Goal: Transaction & Acquisition: Purchase product/service

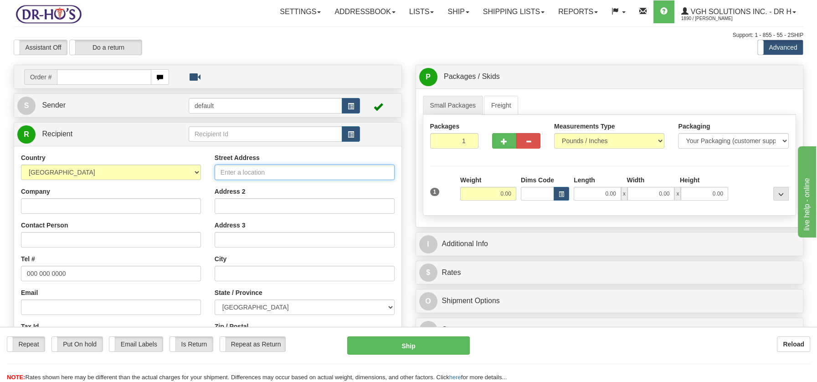
click at [220, 171] on input "Street Address" at bounding box center [305, 171] width 180 height 15
paste input "121 7e Rue du Parc Bleu Sainte-Marcelline-de-Kildare Quebec, J0K2Y0"
drag, startPoint x: 259, startPoint y: 171, endPoint x: 382, endPoint y: 169, distance: 123.0
click at [391, 167] on input "121 7e Rue du Parc Bleu Sainte-Marcelline-de-Kildare Quebec, J0K2Y0" at bounding box center [305, 171] width 180 height 15
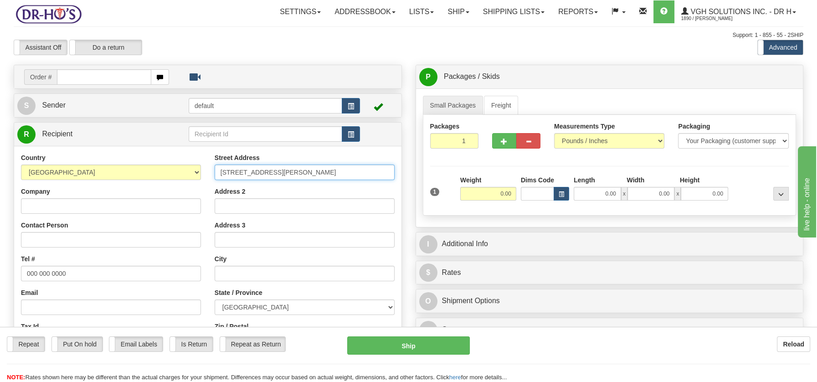
type input "121 7e Rue du Parc Bleu Sainte-Marcelline-de-Kildare Quebec, J0K2Y0"
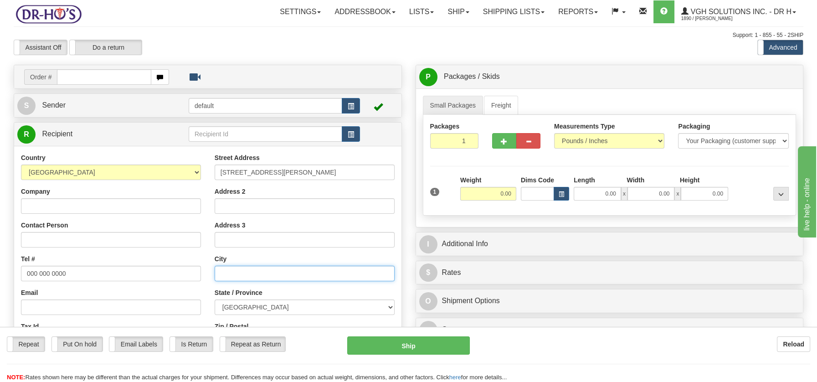
click at [216, 267] on input "text" at bounding box center [305, 273] width 180 height 15
paste input "Sainte-Marcelline-de-Kildare Quebec, J0K2Y0"
drag, startPoint x: 328, startPoint y: 272, endPoint x: 353, endPoint y: 273, distance: 24.6
click at [353, 273] on input "Sainte-Marcelline-de-Kildare Quebec, J0K2Y0" at bounding box center [305, 273] width 180 height 15
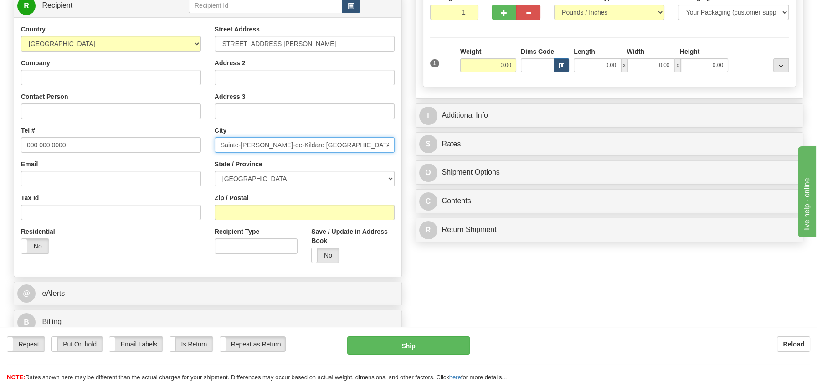
scroll to position [143, 0]
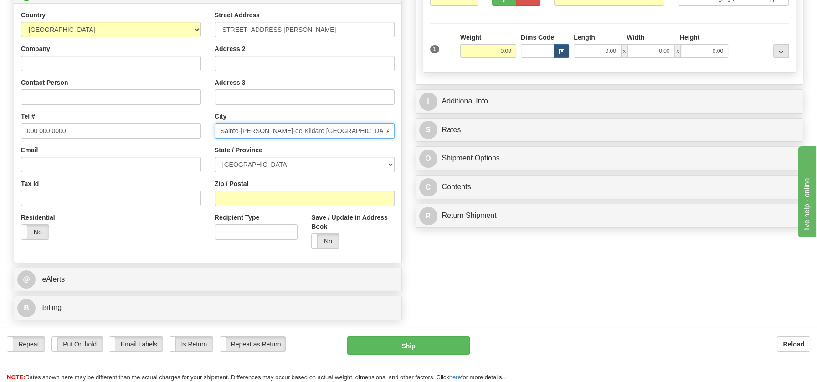
type input "Sainte-Marcelline-de-Kildare Quebec, J0K2Y0"
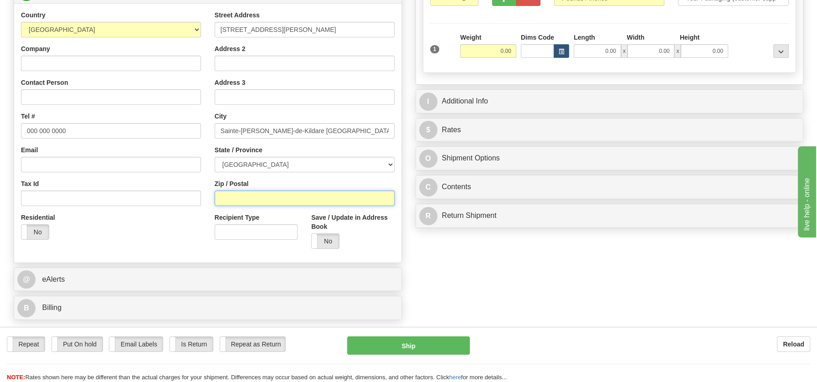
click at [227, 197] on input "Zip / Postal" at bounding box center [305, 197] width 180 height 15
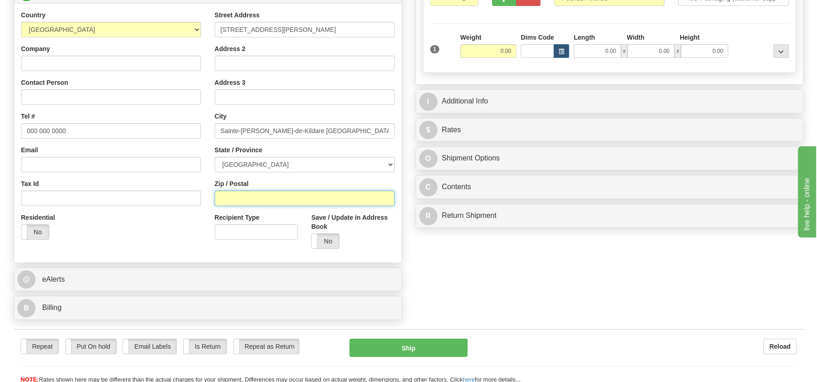
paste input "J0K2Y0"
type input "J0K2Y0"
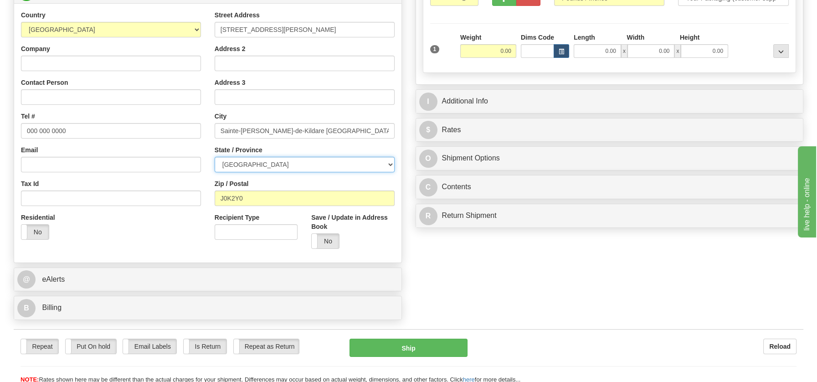
drag, startPoint x: 389, startPoint y: 161, endPoint x: 382, endPoint y: 162, distance: 6.9
click at [389, 161] on select "[GEOGRAPHIC_DATA] [GEOGRAPHIC_DATA] [GEOGRAPHIC_DATA] [GEOGRAPHIC_DATA] [GEOGRA…" at bounding box center [305, 164] width 180 height 15
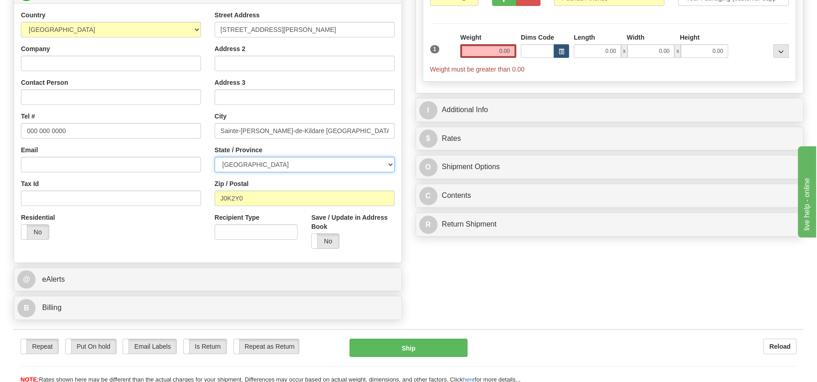
select select "QC"
click at [215, 157] on select "[GEOGRAPHIC_DATA] [GEOGRAPHIC_DATA] [GEOGRAPHIC_DATA] [GEOGRAPHIC_DATA] [GEOGRA…" at bounding box center [305, 164] width 180 height 15
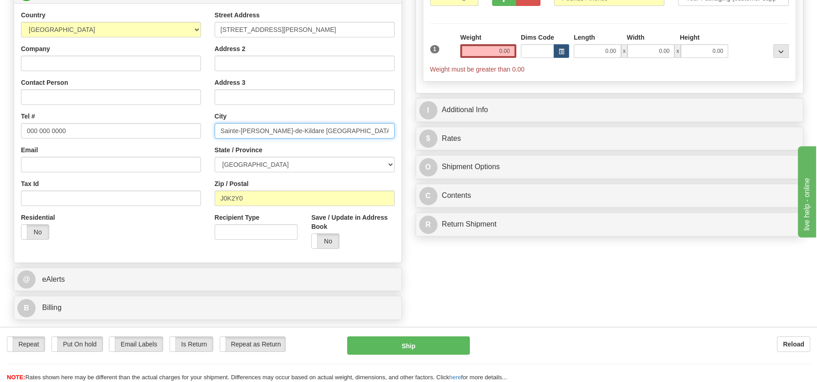
drag, startPoint x: 302, startPoint y: 131, endPoint x: 357, endPoint y: 128, distance: 54.7
click at [357, 128] on input "Sainte-Marcelline-de-Kildare Quebec, J0K2Y0" at bounding box center [305, 130] width 180 height 15
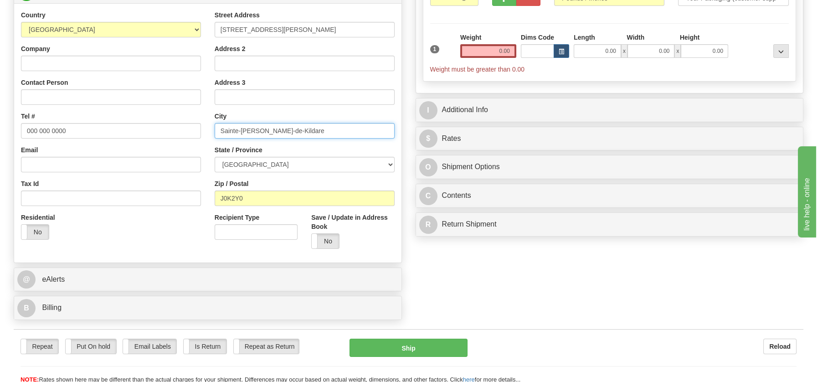
type input "Sainte-Marcelline-de-Kildare"
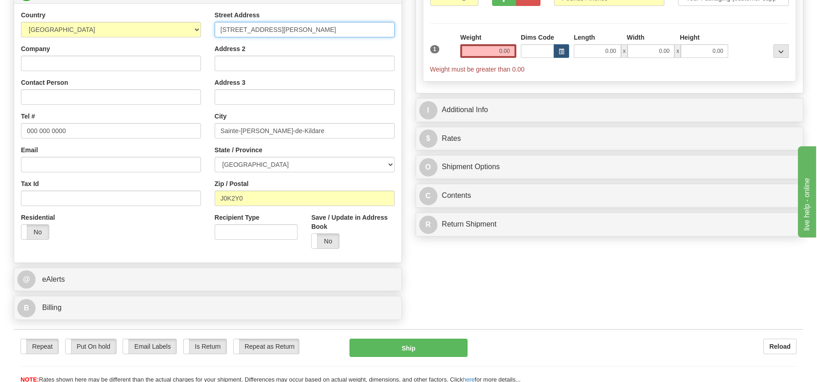
scroll to position [0, 35]
drag, startPoint x: 293, startPoint y: 28, endPoint x: 401, endPoint y: 27, distance: 108.0
click at [401, 27] on div "Street Address 121 7e Rue du Parc Bleu Sainte-Marcelline-de-Kildare Quebec, J0K…" at bounding box center [305, 132] width 194 height 245
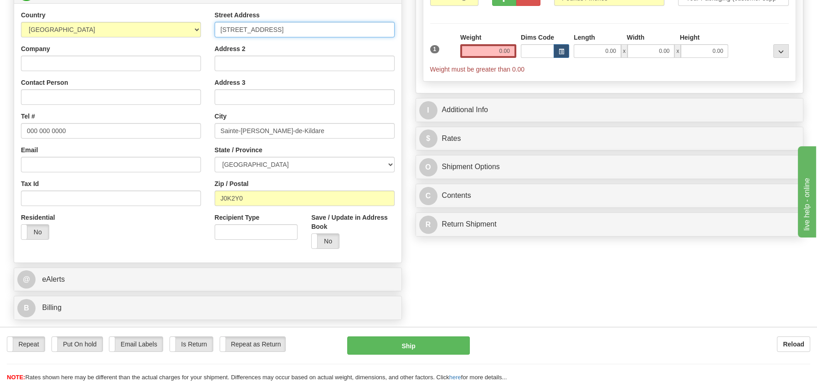
scroll to position [0, 0]
type input "121 7e Rue du Parc Bleu"
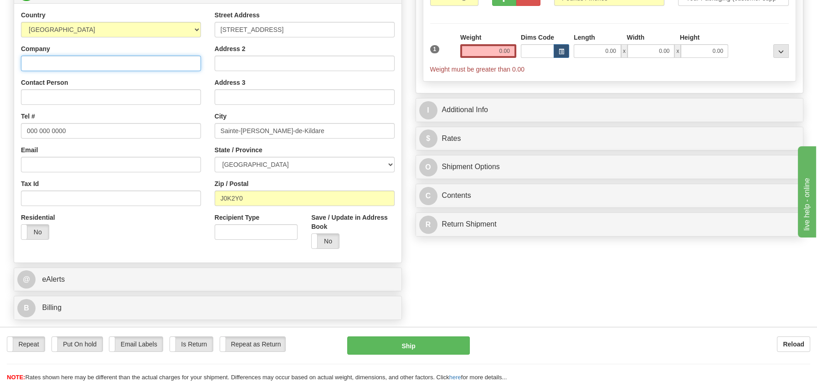
click at [75, 59] on input "Company" at bounding box center [111, 63] width 180 height 15
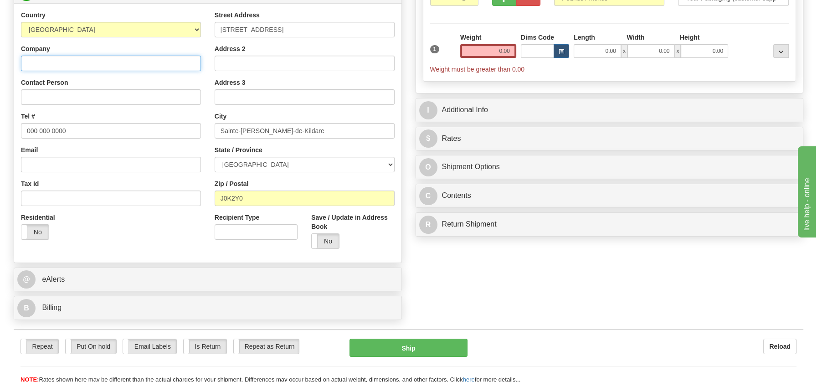
paste input "Michel Barrette"
type input "Michel Barrette"
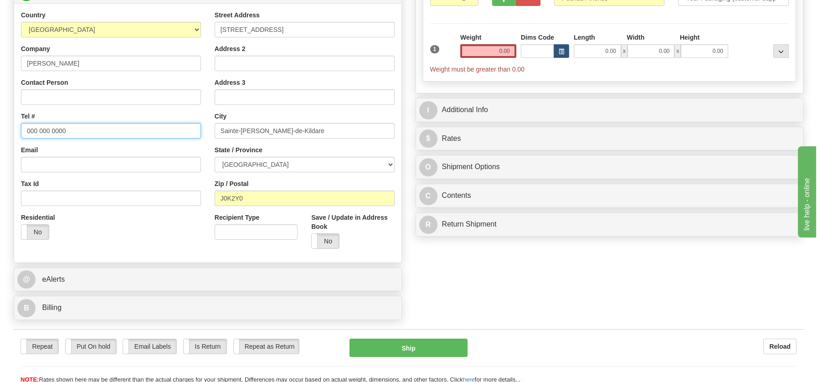
drag, startPoint x: 26, startPoint y: 130, endPoint x: 72, endPoint y: 135, distance: 46.8
click at [72, 135] on input "000 000 0000" at bounding box center [111, 130] width 180 height 15
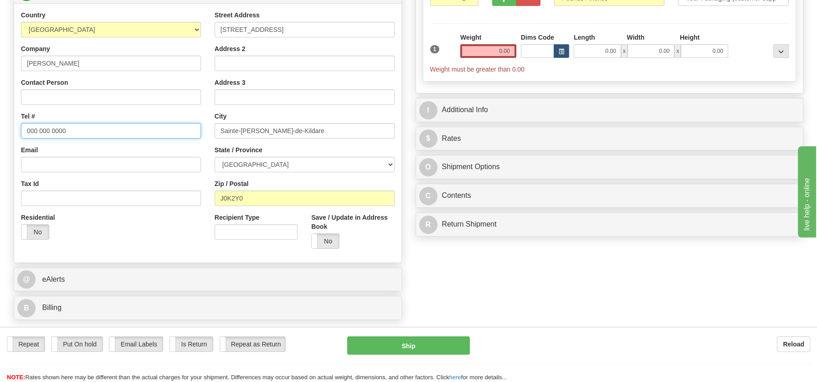
paste input "4508830523"
type input "4508830523"
drag, startPoint x: 475, startPoint y: 46, endPoint x: 525, endPoint y: 50, distance: 49.8
click at [525, 50] on div "1 Weight 0.00 Dims Code 0.00" at bounding box center [610, 53] width 364 height 41
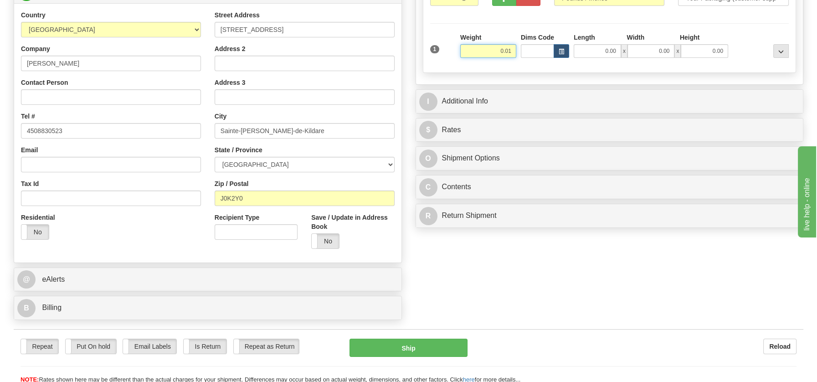
type input "0.01"
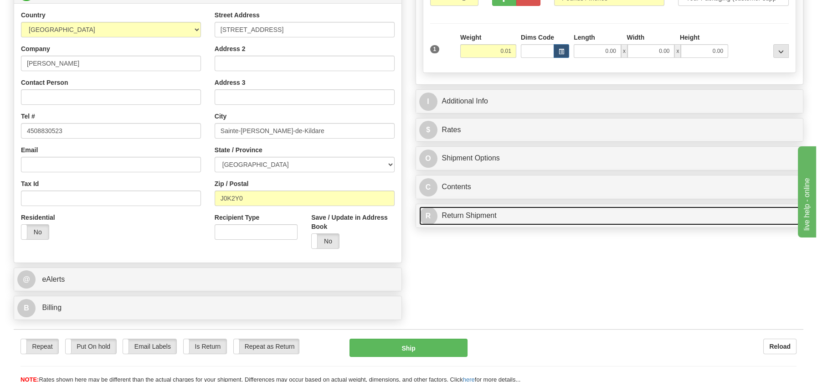
click at [495, 216] on div "P Packages / Skids 1 Packages - Weight: 0.00 Lbs 1 Skids - Weight: NaN Lbs Ship…" at bounding box center [610, 77] width 402 height 310
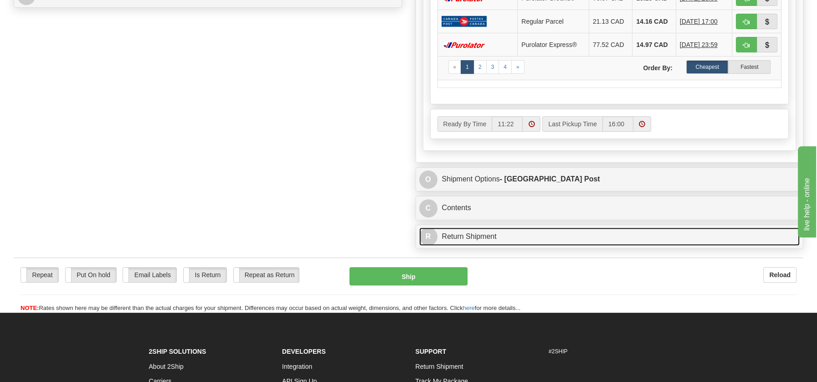
scroll to position [456, 0]
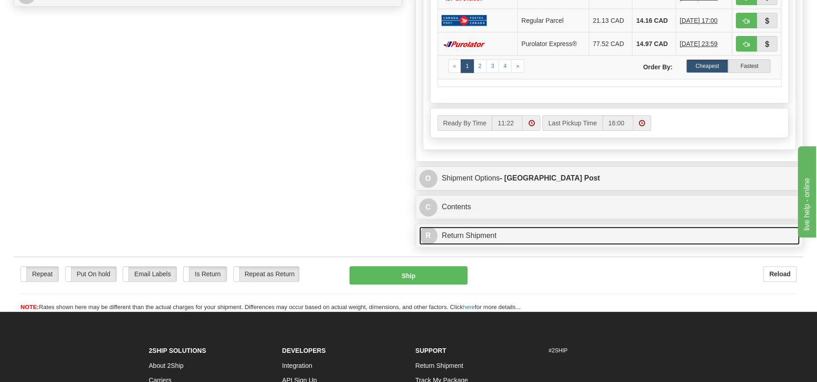
click at [457, 236] on link "R Return Shipment" at bounding box center [609, 235] width 381 height 19
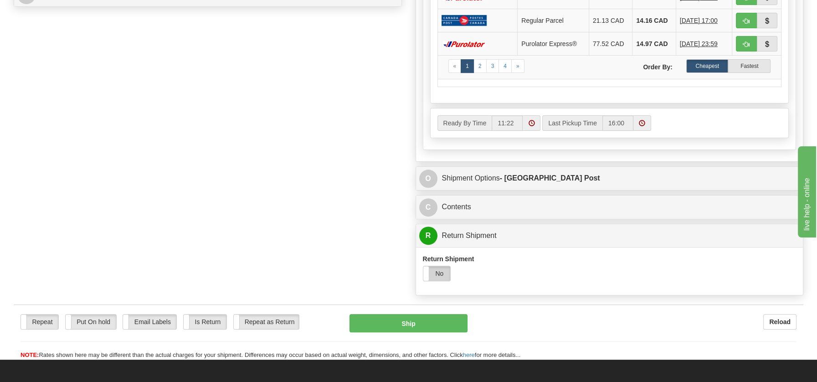
click at [444, 273] on label "No" at bounding box center [436, 273] width 27 height 15
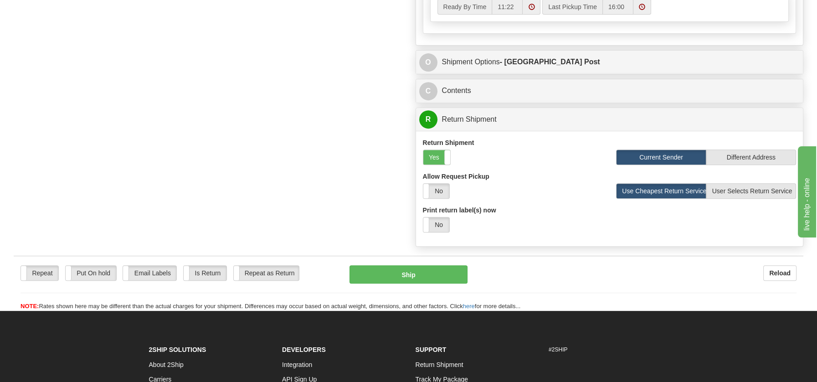
scroll to position [633, 0]
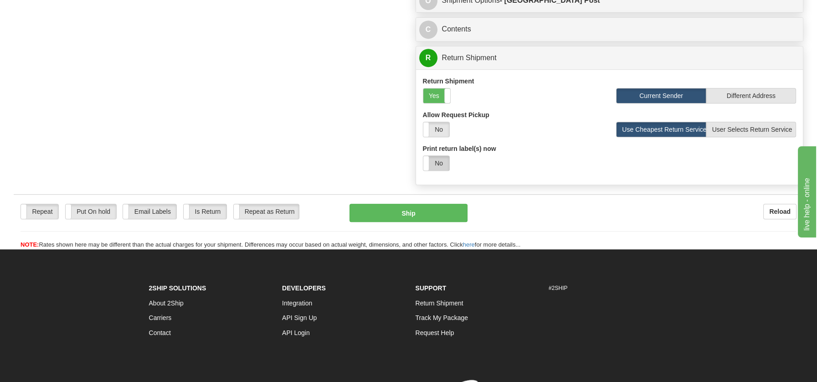
click at [436, 162] on label "No" at bounding box center [436, 163] width 26 height 15
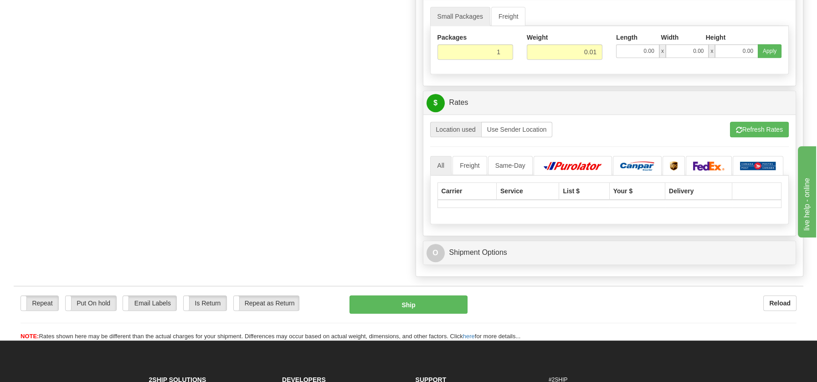
scroll to position [841, 0]
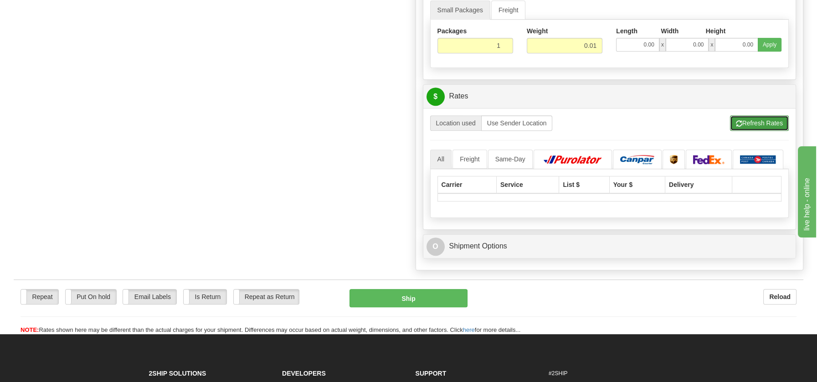
click at [747, 117] on button "Refresh Rates" at bounding box center [759, 122] width 59 height 15
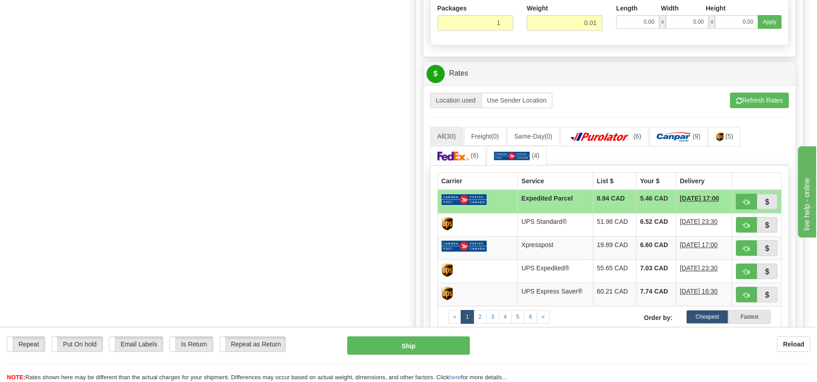
scroll to position [871, 0]
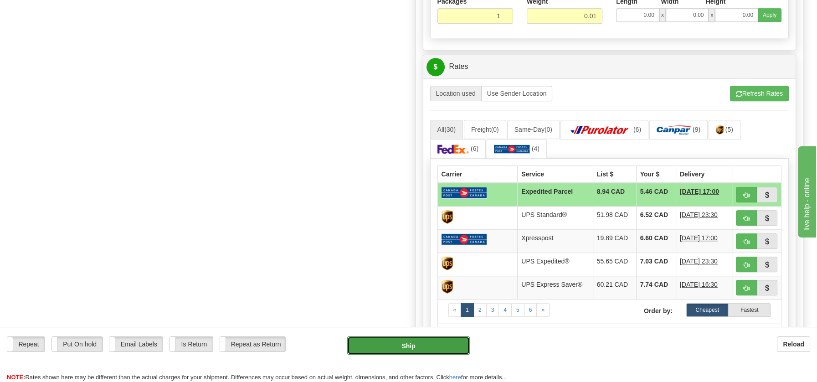
click at [401, 348] on button "Ship" at bounding box center [408, 345] width 123 height 18
type input "DOM.EP"
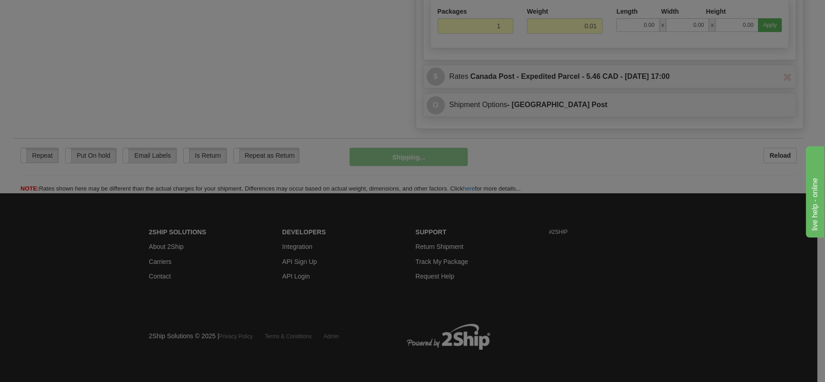
scroll to position [525, 0]
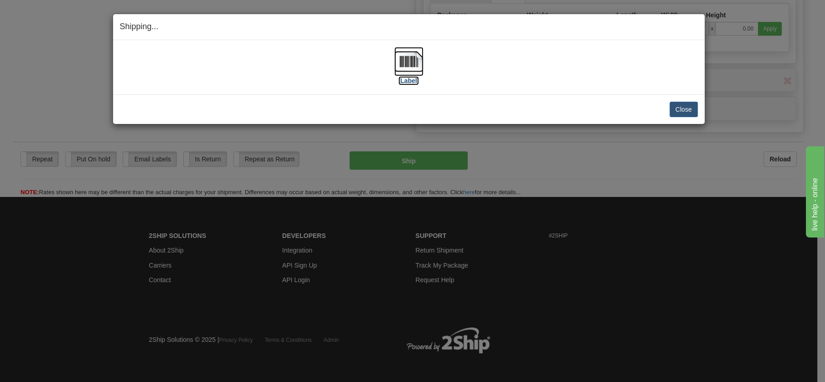
click at [399, 58] on img at bounding box center [408, 61] width 29 height 29
click at [686, 111] on button "Close" at bounding box center [683, 109] width 28 height 15
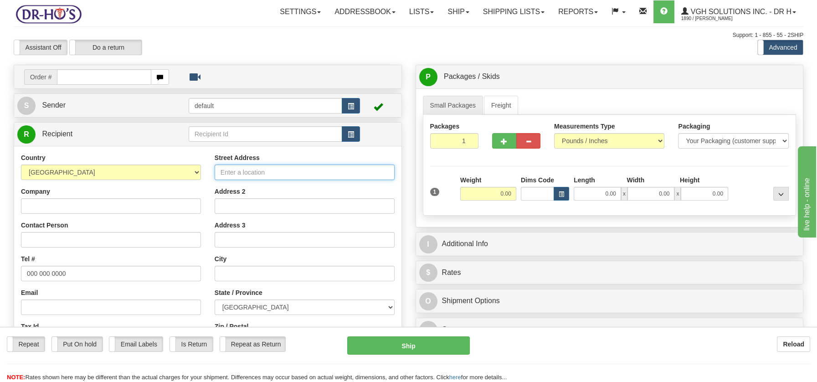
click at [227, 169] on input "Street Address" at bounding box center [305, 171] width 180 height 15
paste input "336 Val Comeau RdVal-Comeau, NB E1X 1J6"
type input "336 Val Comeau RdVal-Comeau, NB E1X 1J6"
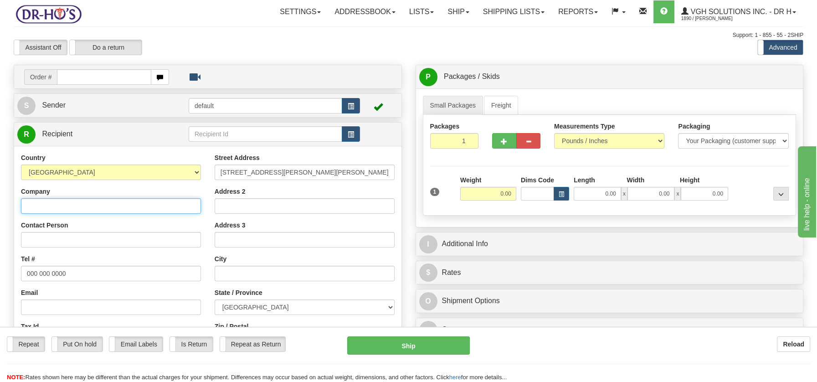
click at [42, 212] on input "Company" at bounding box center [111, 205] width 180 height 15
paste input "Raymond Dignard"
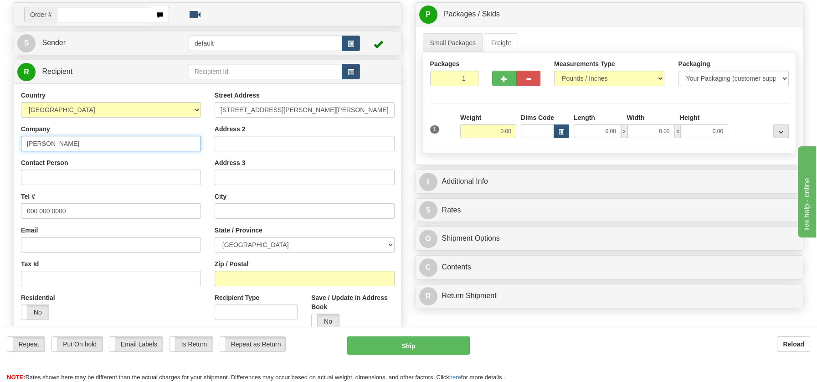
scroll to position [67, 0]
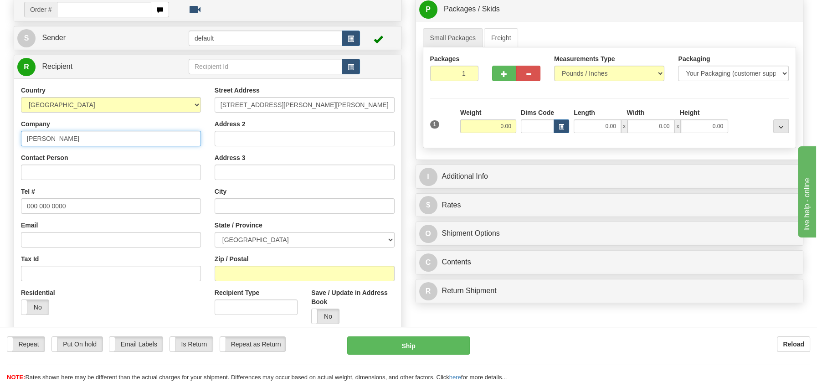
type input "Raymond Dignard"
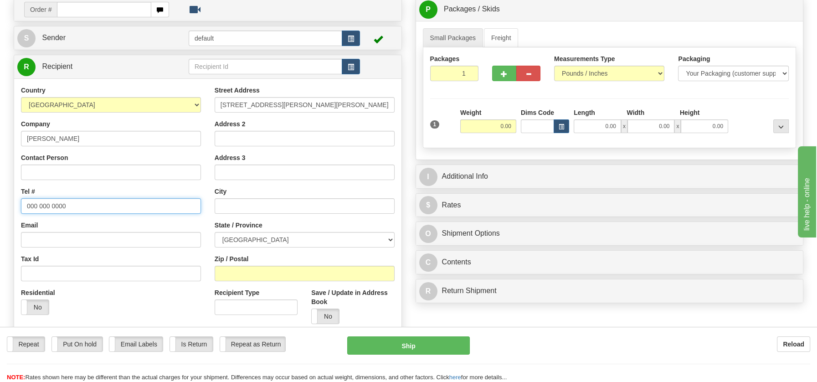
drag, startPoint x: 26, startPoint y: 204, endPoint x: 67, endPoint y: 204, distance: 40.5
click at [67, 204] on input "000 000 0000" at bounding box center [111, 205] width 180 height 15
paste input "5063955248"
type input "5063955248"
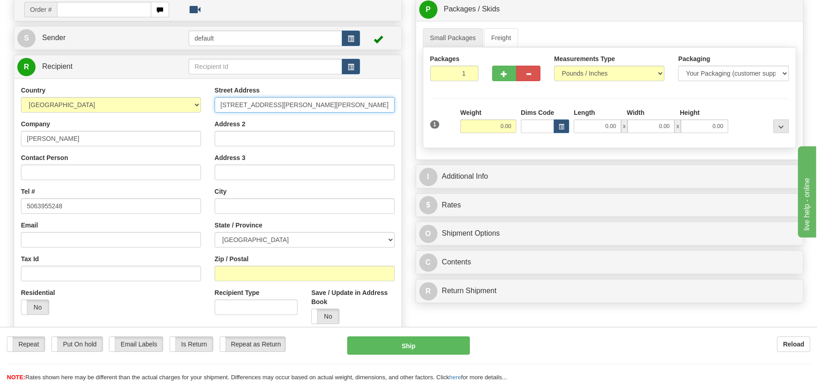
drag, startPoint x: 277, startPoint y: 102, endPoint x: 365, endPoint y: 107, distance: 88.9
click at [365, 107] on input "336 Val Comeau RdVal-Comeau, NB E1X 1J6" at bounding box center [305, 104] width 180 height 15
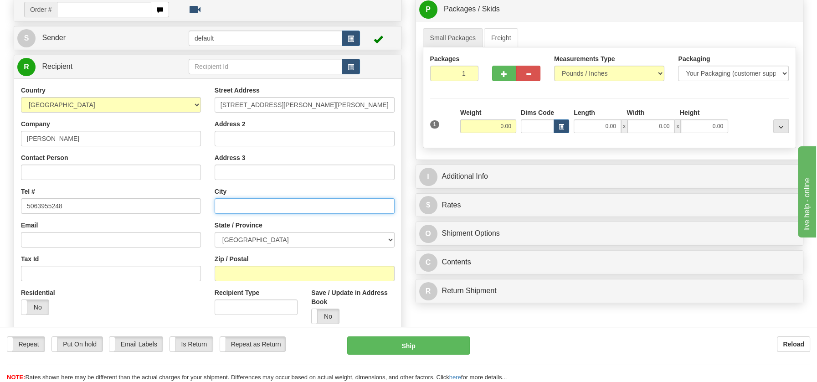
click at [260, 205] on input "text" at bounding box center [305, 205] width 180 height 15
paste input "Val-Comeau, NB E1X 1J6"
drag, startPoint x: 270, startPoint y: 203, endPoint x: 301, endPoint y: 205, distance: 31.0
click at [301, 205] on input "Val-Comeau, NB E1X 1J6" at bounding box center [305, 205] width 180 height 15
type input "Val-Comeau, NB E1X 1J6"
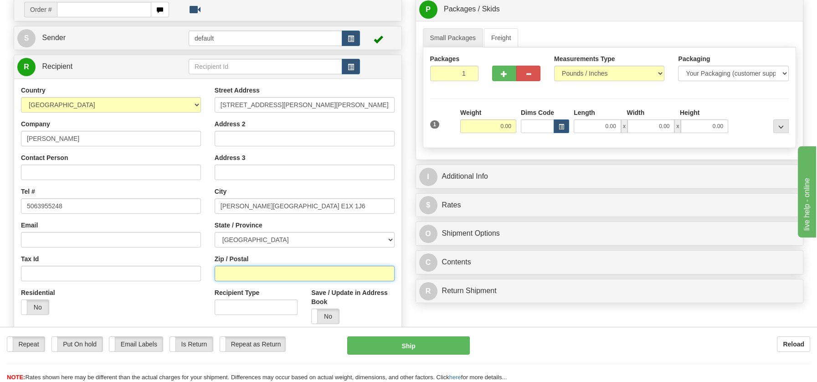
click at [237, 271] on input "Zip / Postal" at bounding box center [305, 273] width 180 height 15
paste input "E1X 1J6"
type input "E1X 1J6"
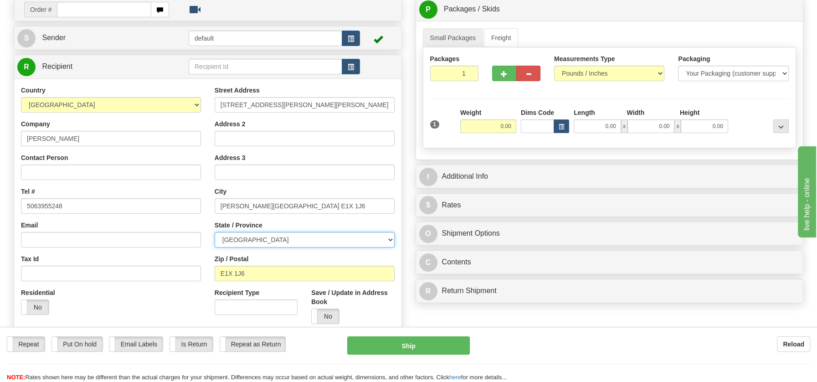
drag, startPoint x: 387, startPoint y: 240, endPoint x: 374, endPoint y: 242, distance: 13.4
click at [387, 240] on select "[GEOGRAPHIC_DATA] [GEOGRAPHIC_DATA] [GEOGRAPHIC_DATA] [GEOGRAPHIC_DATA] [GEOGRA…" at bounding box center [305, 239] width 180 height 15
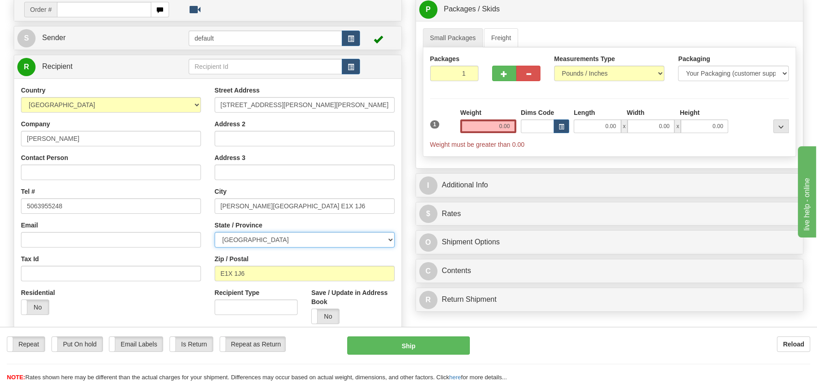
click at [215, 232] on select "[GEOGRAPHIC_DATA] [GEOGRAPHIC_DATA] [GEOGRAPHIC_DATA] [GEOGRAPHIC_DATA] [GEOGRA…" at bounding box center [305, 239] width 180 height 15
click at [389, 239] on select "[GEOGRAPHIC_DATA] [GEOGRAPHIC_DATA] [GEOGRAPHIC_DATA] [GEOGRAPHIC_DATA] [GEOGRA…" at bounding box center [305, 239] width 180 height 15
select select "NB"
click at [215, 232] on select "[GEOGRAPHIC_DATA] [GEOGRAPHIC_DATA] [GEOGRAPHIC_DATA] [GEOGRAPHIC_DATA] [GEOGRA…" at bounding box center [305, 239] width 180 height 15
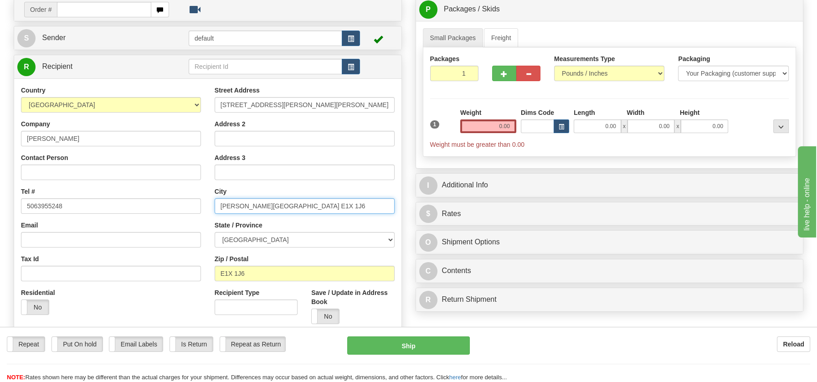
drag, startPoint x: 255, startPoint y: 205, endPoint x: 313, endPoint y: 205, distance: 58.3
click at [313, 205] on input "Val-Comeau, NB E1X 1J6" at bounding box center [305, 205] width 180 height 15
type input "Val-Comeau"
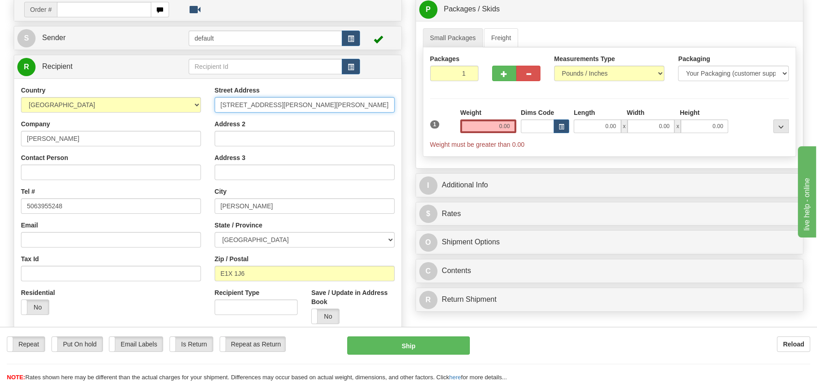
drag, startPoint x: 277, startPoint y: 105, endPoint x: 377, endPoint y: 97, distance: 99.6
click at [377, 97] on input "336 Val Comeau RdVal-Comeau, NB E1X 1J6" at bounding box center [305, 104] width 180 height 15
type input "336 Val Comeau Rd"
drag, startPoint x: 492, startPoint y: 127, endPoint x: 539, endPoint y: 132, distance: 47.7
click at [539, 132] on div "1 Weight 0.00 Dims Code 0.00" at bounding box center [610, 128] width 364 height 41
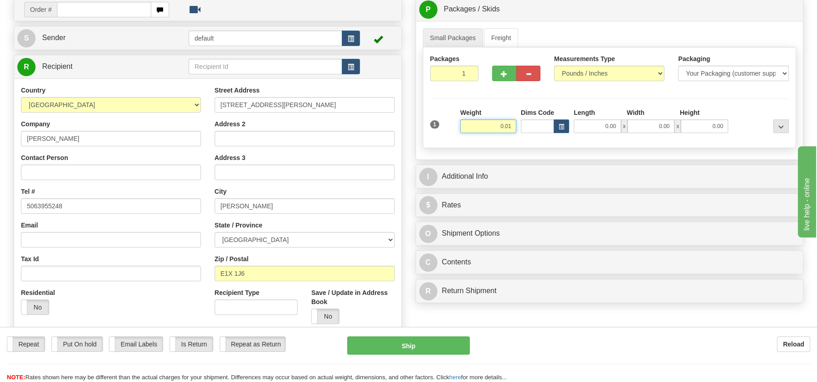
type input "0.01"
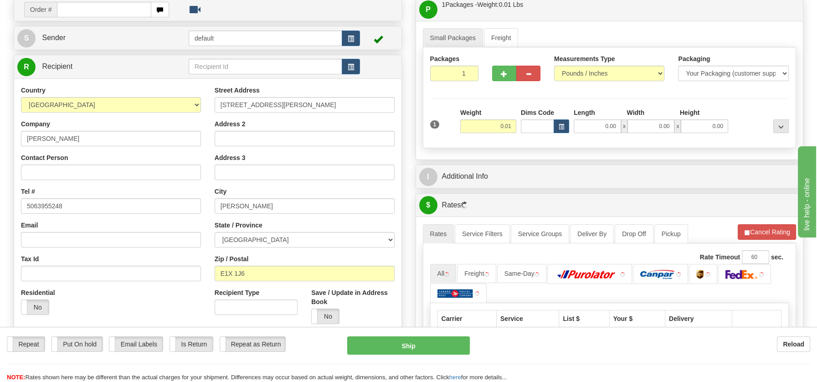
click at [474, 287] on div "P Packages / Skids 1 Packages - Weight: 0.01 Lbs 1 Skids - Weight: NaN Lbs Ship…" at bounding box center [610, 248] width 402 height 502
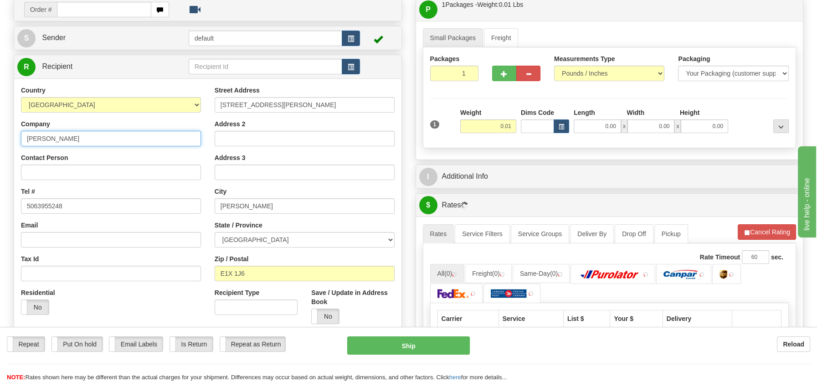
drag, startPoint x: 26, startPoint y: 140, endPoint x: 84, endPoint y: 141, distance: 57.4
click at [84, 141] on input "Raymond Dignard" at bounding box center [111, 138] width 180 height 15
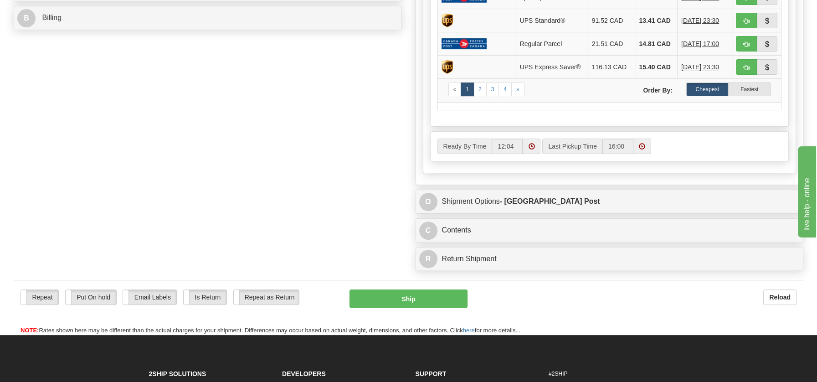
scroll to position [547, 0]
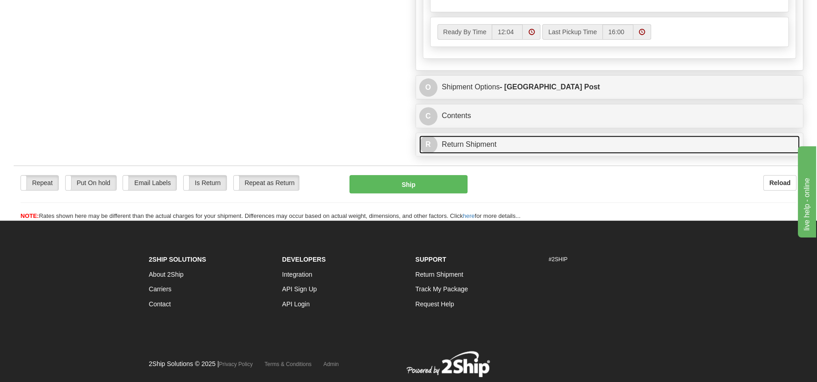
click at [482, 140] on link "R Return Shipment" at bounding box center [609, 144] width 381 height 19
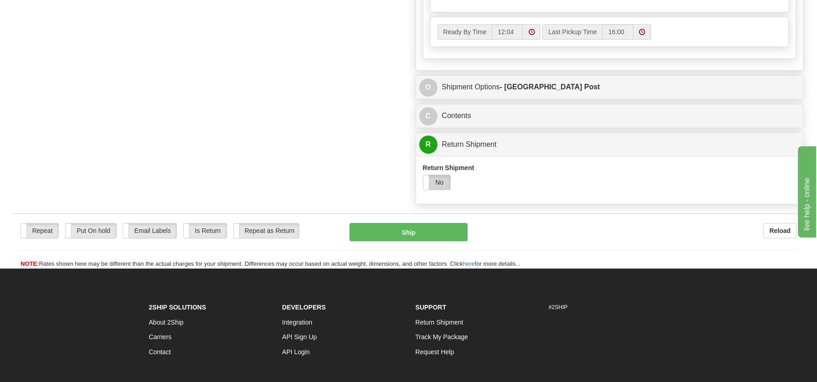
click at [440, 183] on label "No" at bounding box center [436, 182] width 27 height 15
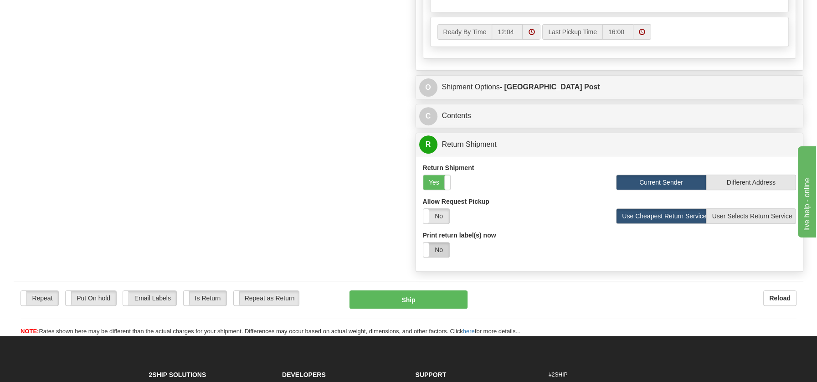
click at [437, 242] on label "No" at bounding box center [436, 249] width 26 height 15
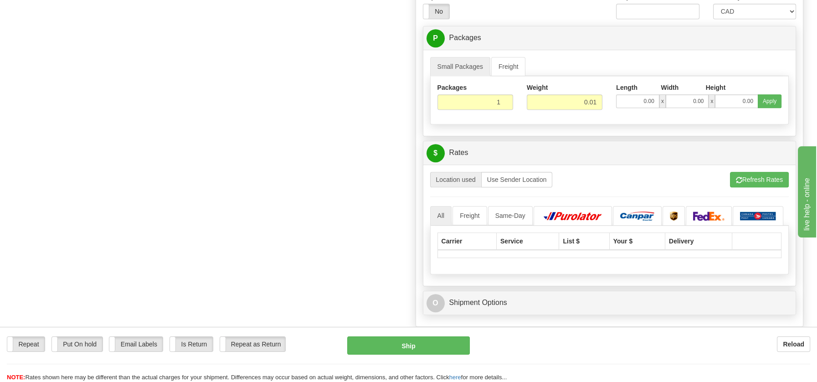
scroll to position [794, 0]
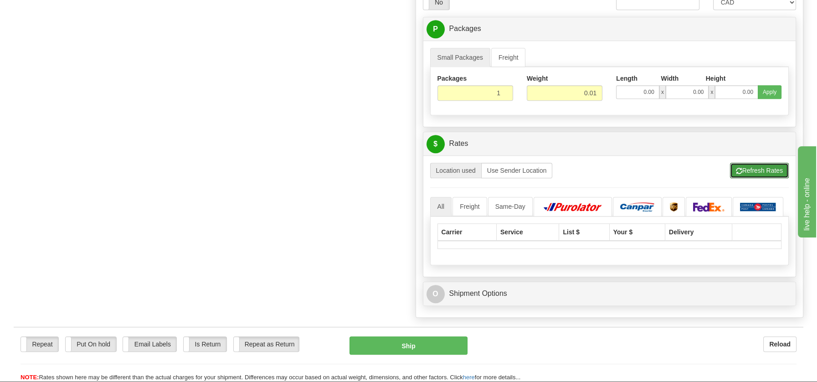
drag, startPoint x: 765, startPoint y: 167, endPoint x: 740, endPoint y: 172, distance: 25.2
click at [762, 165] on button "Refresh Rates" at bounding box center [759, 170] width 59 height 15
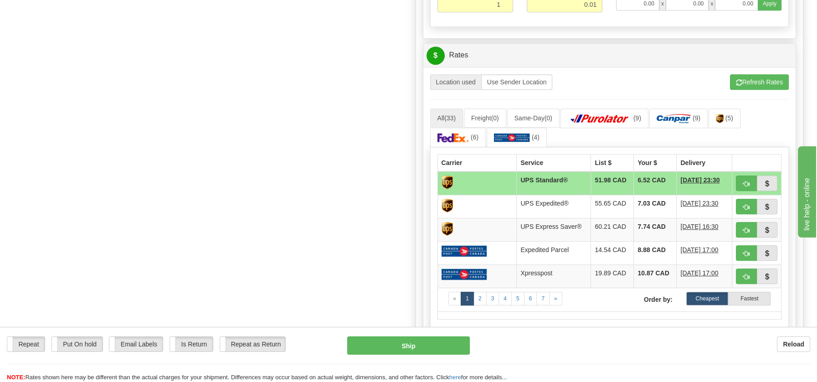
scroll to position [875, 0]
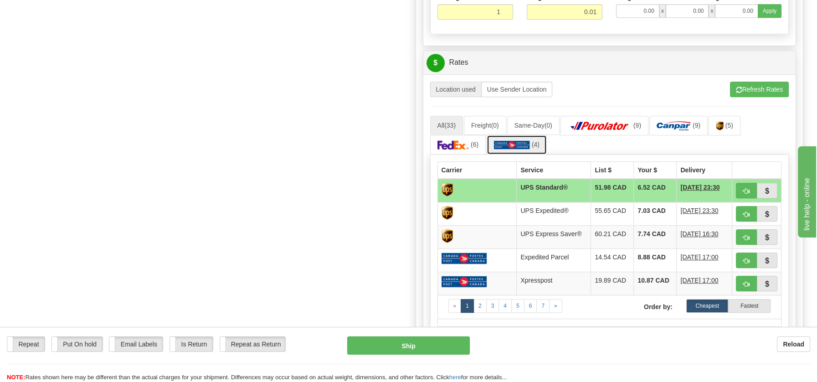
click at [514, 142] on img at bounding box center [512, 144] width 36 height 9
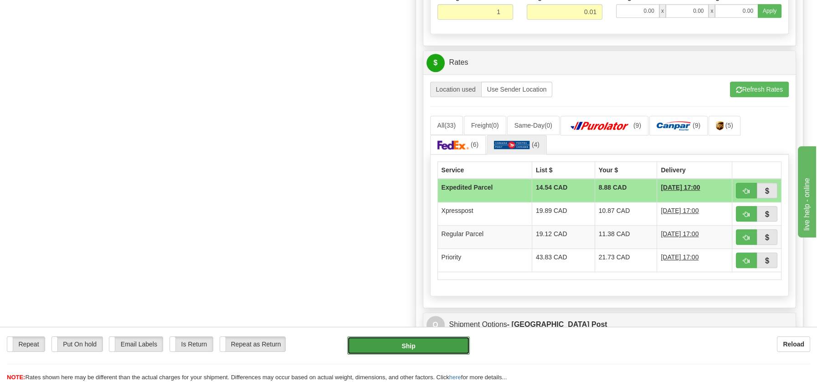
click at [397, 347] on button "Ship" at bounding box center [408, 345] width 123 height 18
type input "DOM.EP"
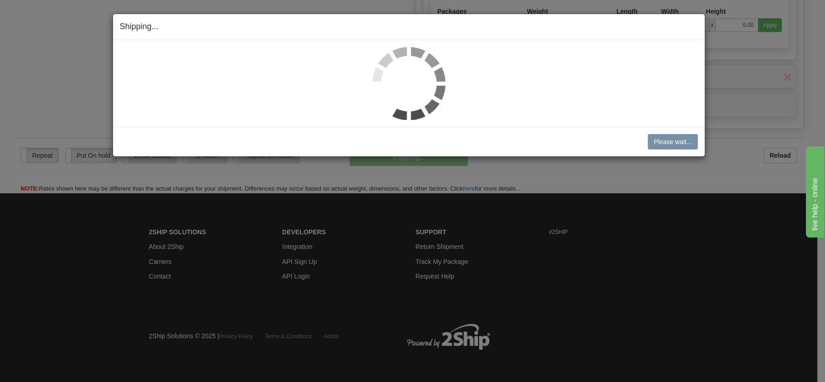
scroll to position [525, 0]
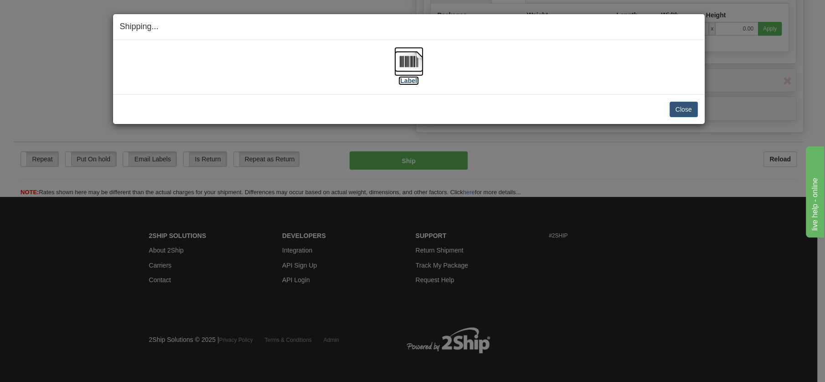
click at [415, 57] on img at bounding box center [408, 61] width 29 height 29
click at [684, 109] on button "Close" at bounding box center [683, 109] width 28 height 15
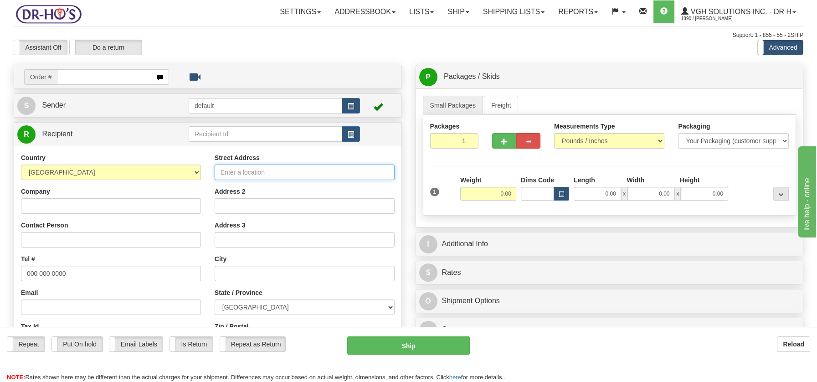
click at [227, 169] on input "Street Address" at bounding box center [305, 171] width 180 height 15
paste input "333 Place MGR Nadeau #3Sorel-Tracy, QC J3P 6Z8"
type input "333 Place MGR Nadeau #3Sorel-Tracy, QC J3P 6Z8"
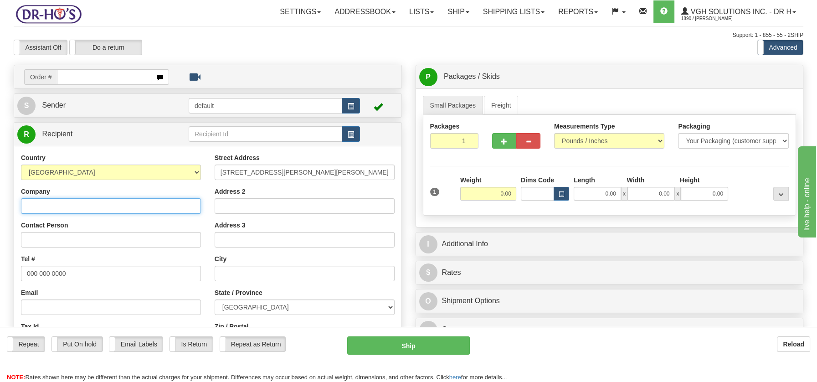
click at [60, 203] on input "Company" at bounding box center [111, 205] width 180 height 15
paste input "Micheline Perth"
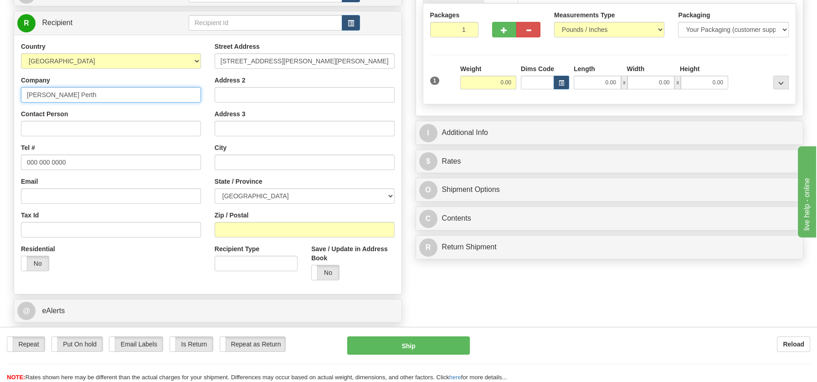
scroll to position [126, 0]
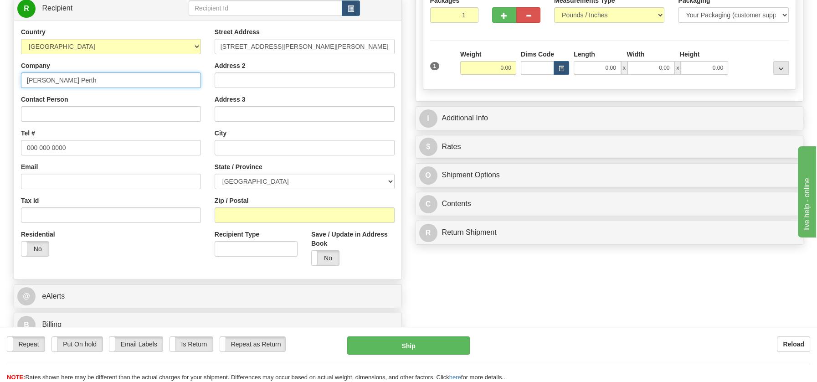
type input "Micheline Perth"
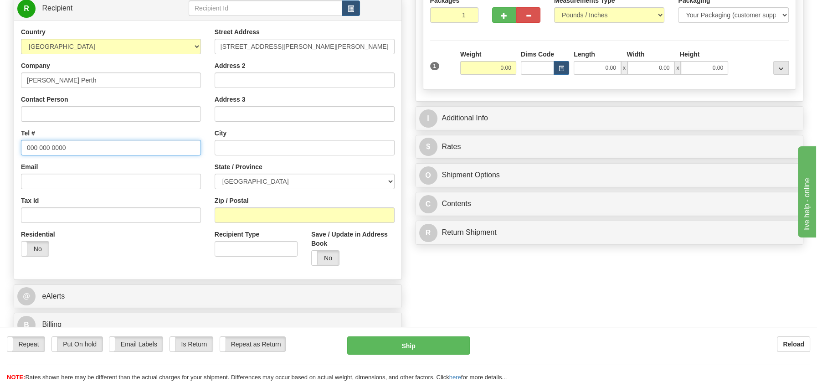
drag, startPoint x: 25, startPoint y: 149, endPoint x: 74, endPoint y: 147, distance: 49.3
click at [74, 147] on input "000 000 0000" at bounding box center [111, 147] width 180 height 15
paste input "4507425203"
type input "4507425203"
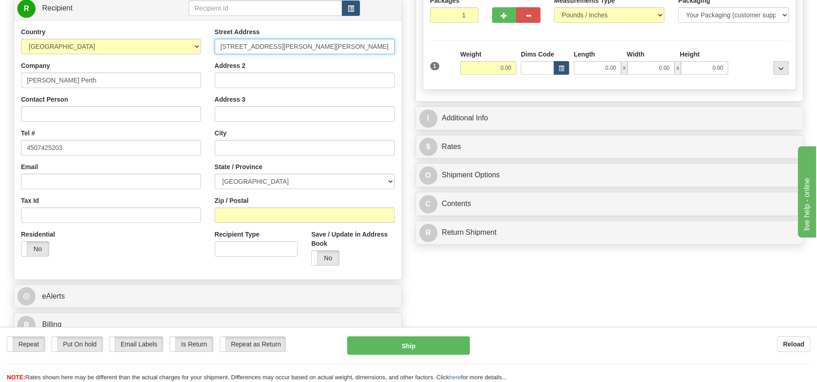
drag, startPoint x: 299, startPoint y: 44, endPoint x: 379, endPoint y: 46, distance: 80.2
click at [379, 46] on input "333 Place MGR Nadeau #3Sorel-Tracy, QC J3P 6Z8" at bounding box center [305, 46] width 180 height 15
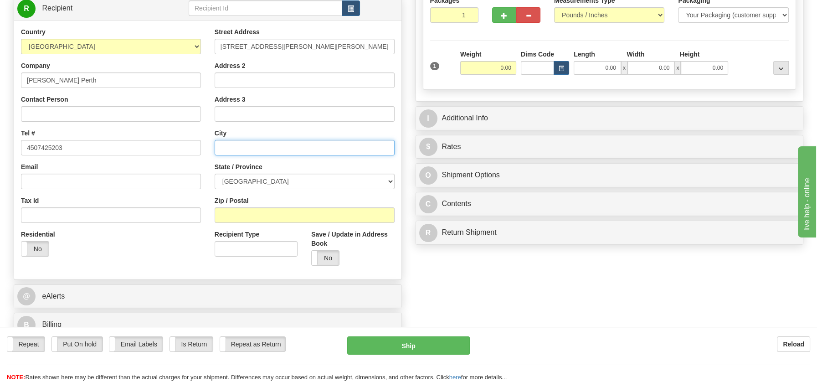
click at [245, 149] on input "text" at bounding box center [305, 147] width 180 height 15
paste input "Sorel-Tracy, QC J3P 6Z8"
type input "Sorel-Tracy, QC J3P 6Z8"
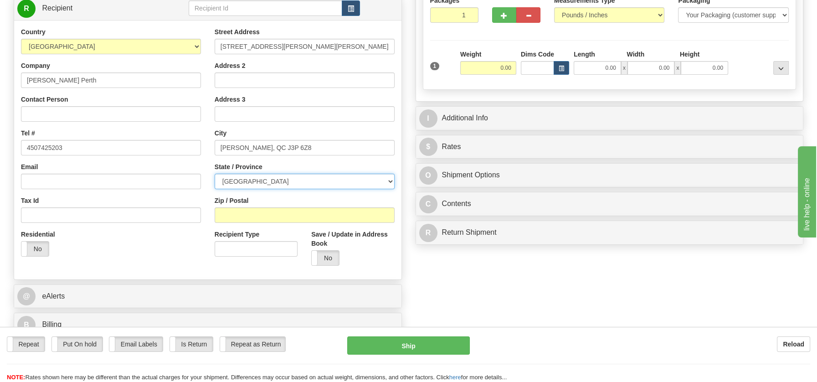
click at [389, 179] on select "[GEOGRAPHIC_DATA] [GEOGRAPHIC_DATA] [GEOGRAPHIC_DATA] [GEOGRAPHIC_DATA] [GEOGRA…" at bounding box center [305, 181] width 180 height 15
select select "QC"
click at [215, 174] on select "[GEOGRAPHIC_DATA] [GEOGRAPHIC_DATA] [GEOGRAPHIC_DATA] [GEOGRAPHIC_DATA] [GEOGRA…" at bounding box center [305, 181] width 180 height 15
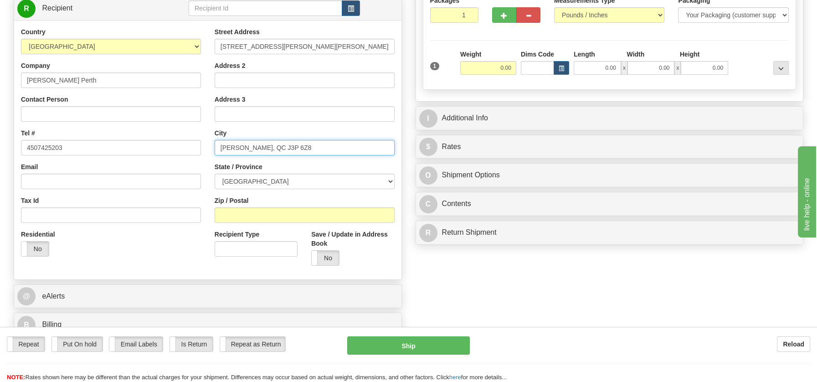
drag, startPoint x: 268, startPoint y: 146, endPoint x: 297, endPoint y: 145, distance: 29.2
click at [297, 145] on input "Sorel-Tracy, QC J3P 6Z8" at bounding box center [305, 147] width 180 height 15
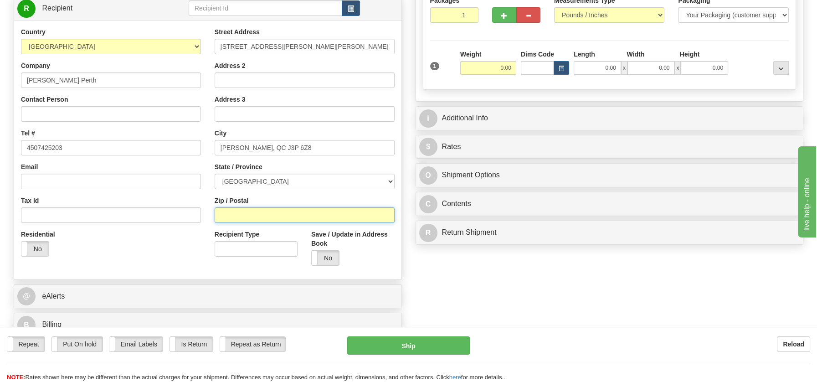
click at [246, 215] on input "Zip / Postal" at bounding box center [305, 214] width 180 height 15
paste input "J3P 6Z8"
type input "J3P 6Z8"
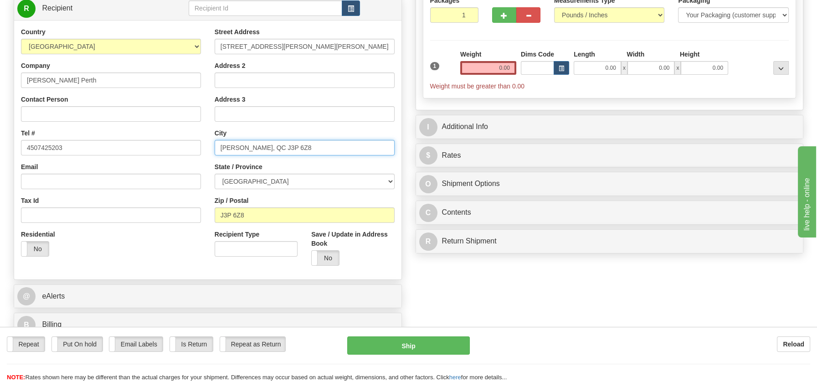
drag, startPoint x: 252, startPoint y: 147, endPoint x: 320, endPoint y: 149, distance: 67.9
click at [320, 149] on input "Sorel-Tracy, QC J3P 6Z8" at bounding box center [305, 147] width 180 height 15
type input "Sorel-Tracy"
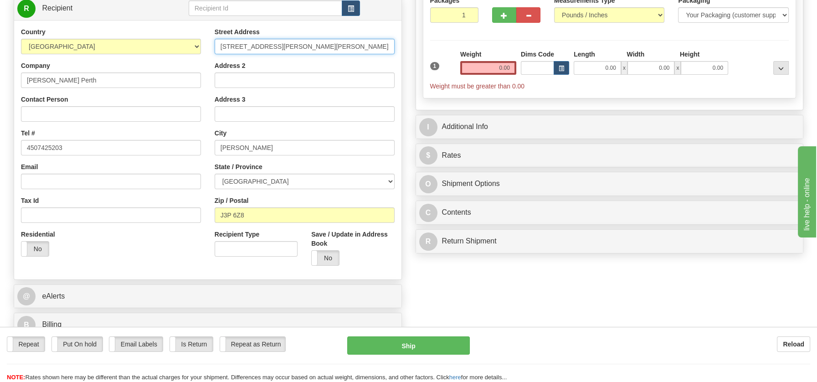
drag, startPoint x: 301, startPoint y: 46, endPoint x: 388, endPoint y: 46, distance: 87.0
click at [388, 46] on input "333 Place MGR Nadeau #3Sorel-Tracy, QC J3P 6Z8" at bounding box center [305, 46] width 180 height 15
type input "333 Place MGR Nadeau #3"
drag, startPoint x: 491, startPoint y: 66, endPoint x: 529, endPoint y: 67, distance: 37.8
click at [528, 67] on div "1 Weight 0.00 Dims Code 0.00" at bounding box center [610, 70] width 364 height 41
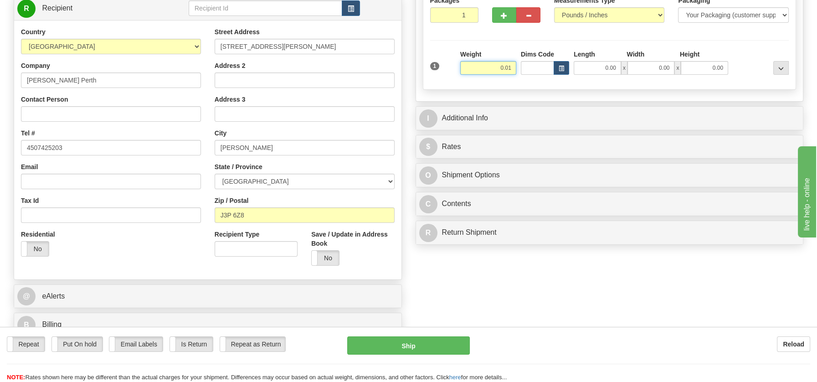
type input "0.01"
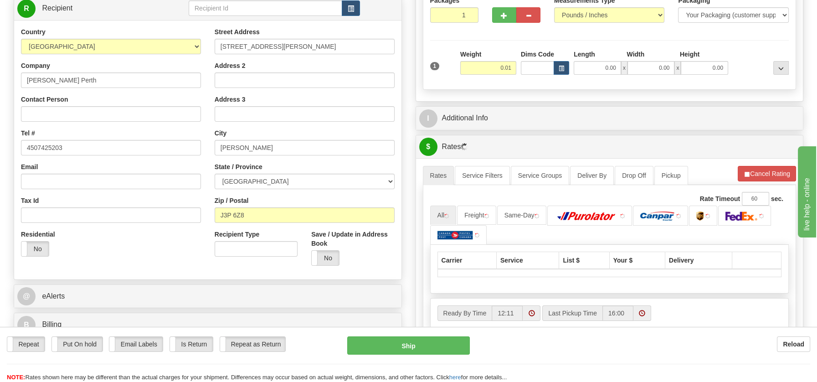
click at [485, 232] on div "P Packages / Skids 1 Packages - Weight: 0.01 Lbs 1 Skids - Weight: NaN Lbs Ship…" at bounding box center [610, 190] width 402 height 502
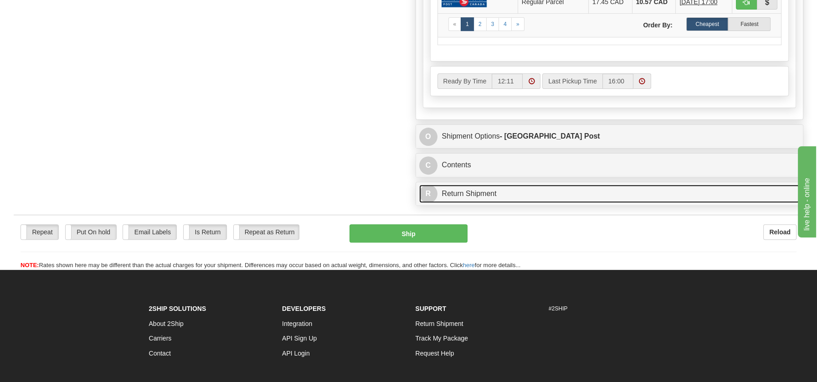
scroll to position [556, 0]
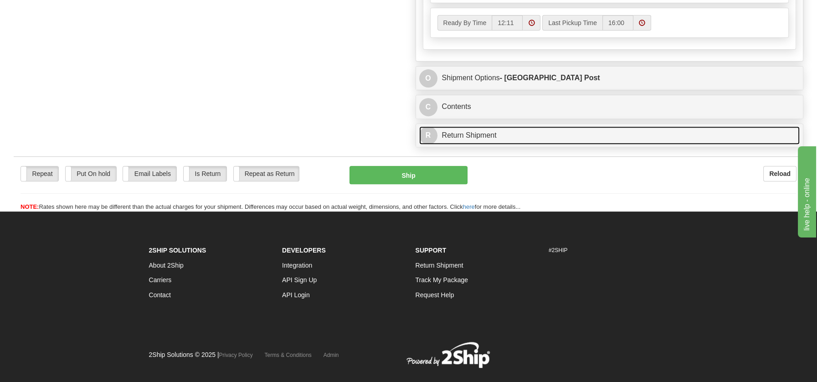
click at [478, 137] on link "R Return Shipment" at bounding box center [609, 135] width 381 height 19
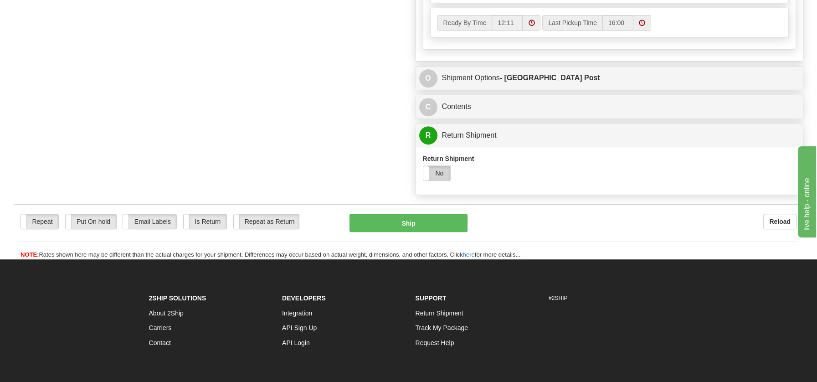
click at [442, 166] on label "No" at bounding box center [436, 173] width 27 height 15
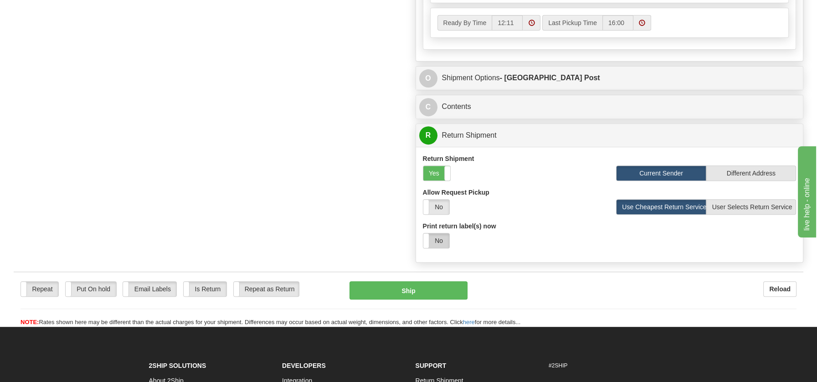
click at [435, 234] on label "No" at bounding box center [436, 240] width 26 height 15
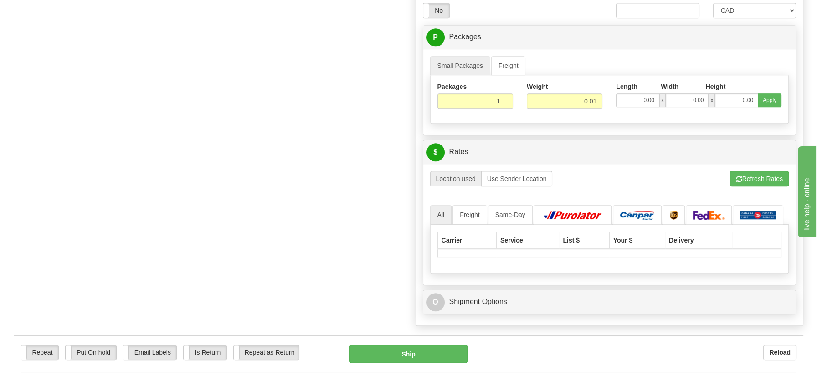
drag, startPoint x: 819, startPoint y: 160, endPoint x: 2, endPoint y: 13, distance: 829.8
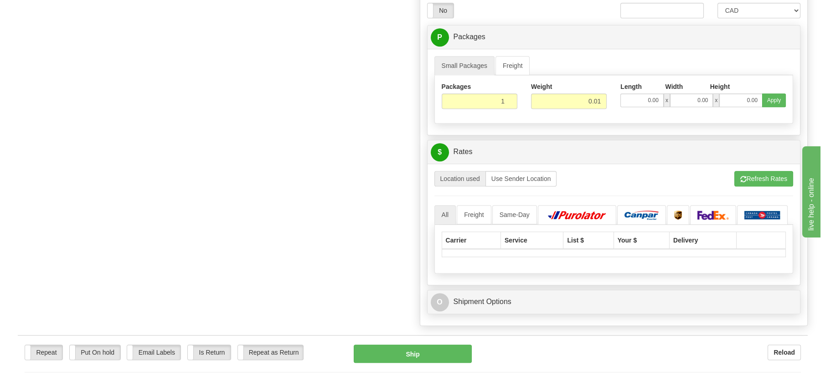
scroll to position [797, 0]
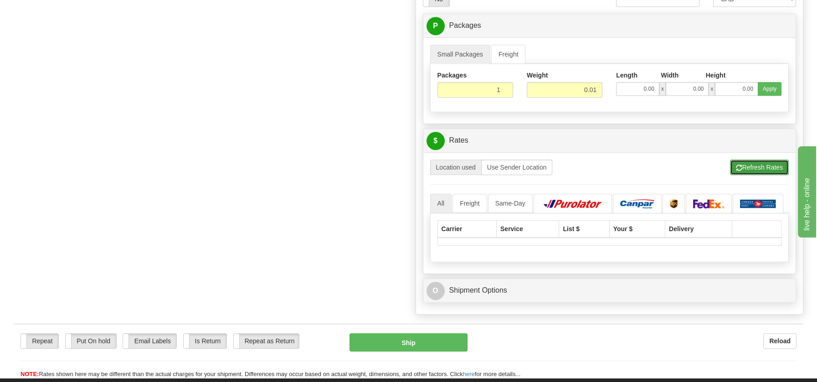
click at [751, 160] on button "Refresh Rates" at bounding box center [759, 166] width 59 height 15
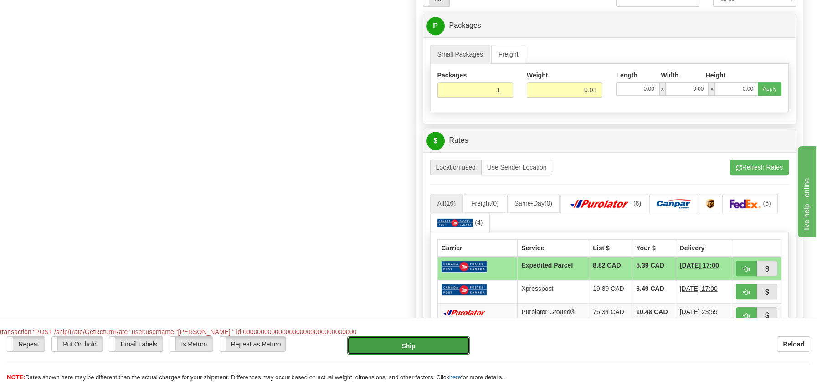
click at [413, 345] on button "Ship" at bounding box center [408, 345] width 123 height 18
type input "DOM.EP"
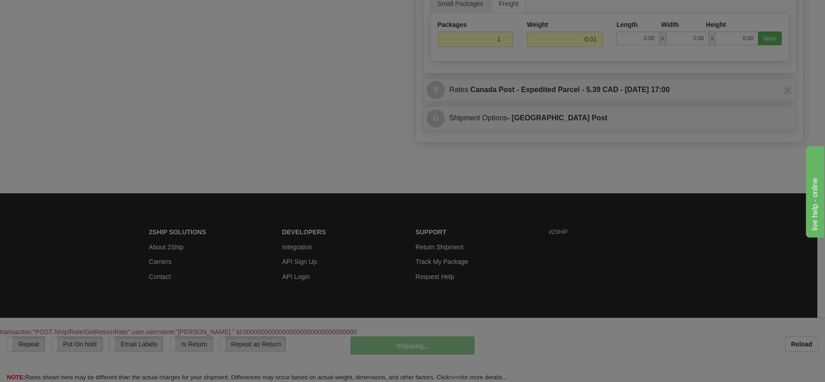
scroll to position [466, 0]
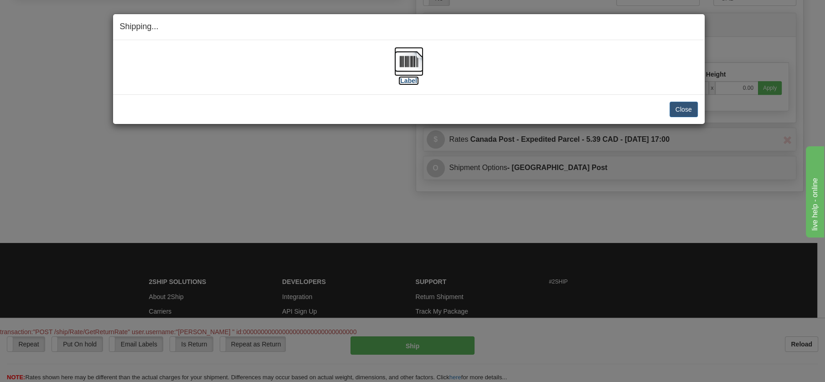
click at [413, 57] on img at bounding box center [408, 61] width 29 height 29
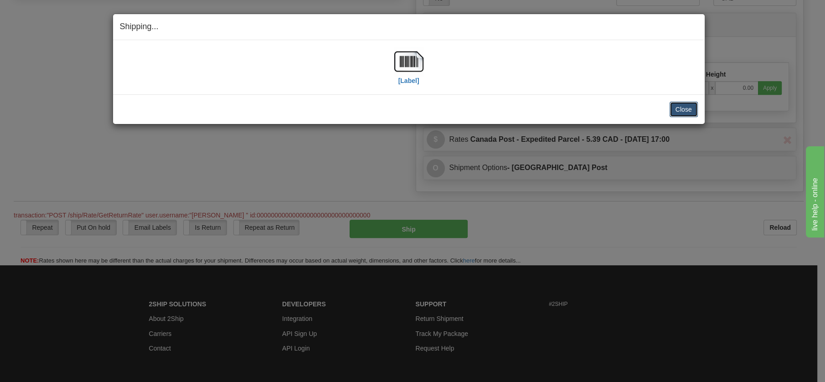
click at [680, 114] on button "Close" at bounding box center [683, 109] width 28 height 15
click at [676, 109] on button "Close" at bounding box center [683, 109] width 28 height 15
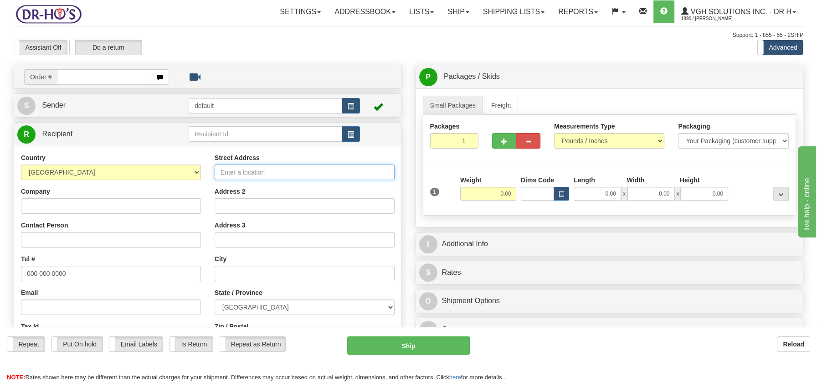
click at [227, 177] on input "Street Address" at bounding box center [305, 171] width 180 height 15
paste input "[STREET_ADDRESS]"
type input "[STREET_ADDRESS]"
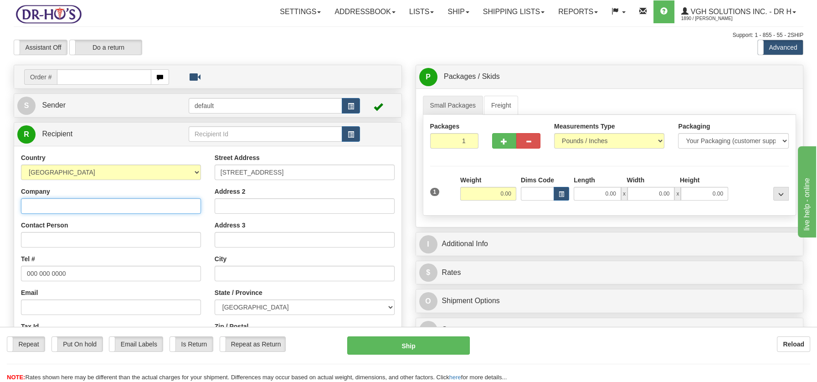
click at [33, 201] on input "Company" at bounding box center [111, 205] width 180 height 15
paste input "[PERSON_NAME]"
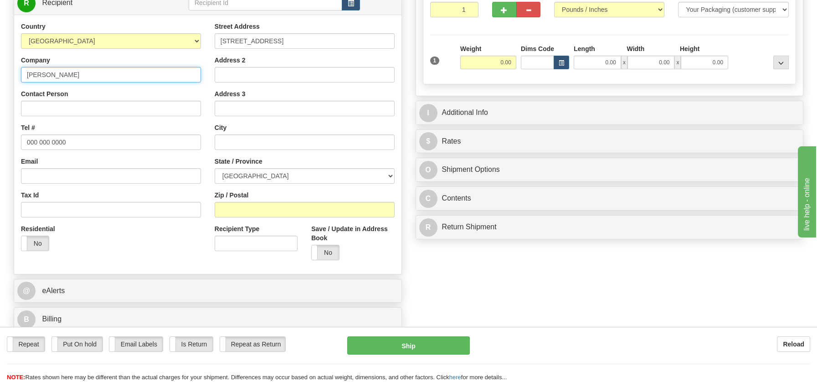
scroll to position [127, 0]
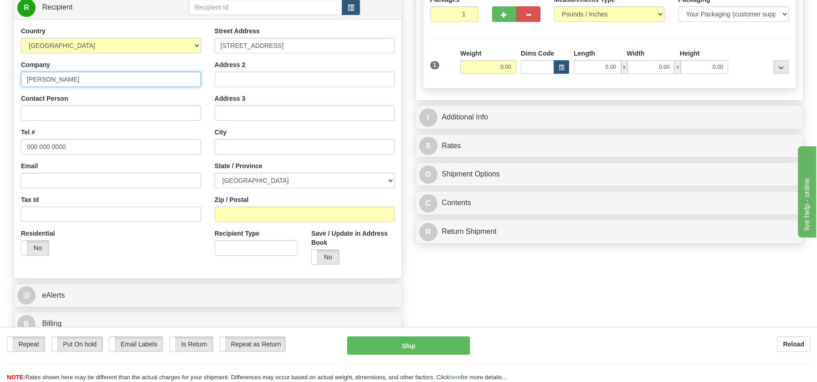
type input "[PERSON_NAME]"
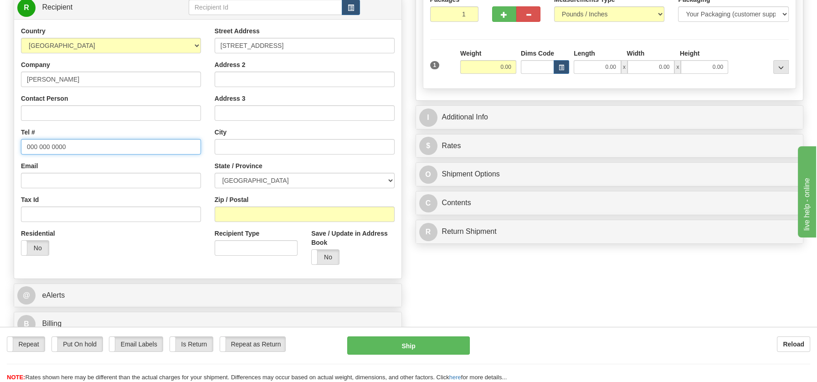
drag, startPoint x: 26, startPoint y: 145, endPoint x: 73, endPoint y: 149, distance: 48.0
click at [73, 149] on input "000 000 0000" at bounding box center [111, 146] width 180 height 15
paste input "6137891405"
type input "6137891405"
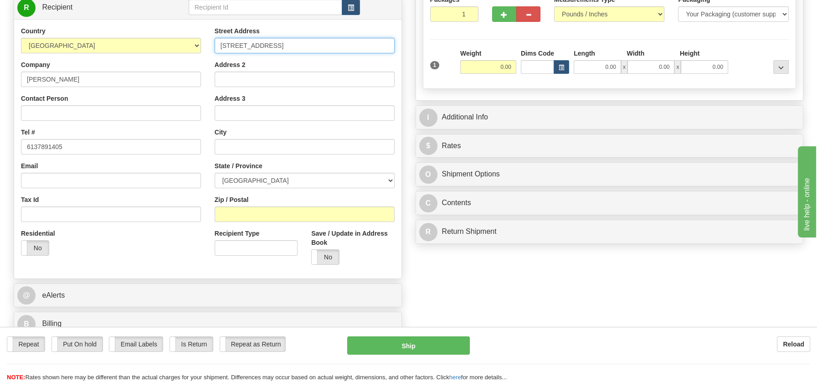
drag, startPoint x: 295, startPoint y: 45, endPoint x: 365, endPoint y: 46, distance: 69.7
click at [365, 46] on input "[STREET_ADDRESS]" at bounding box center [305, 45] width 180 height 15
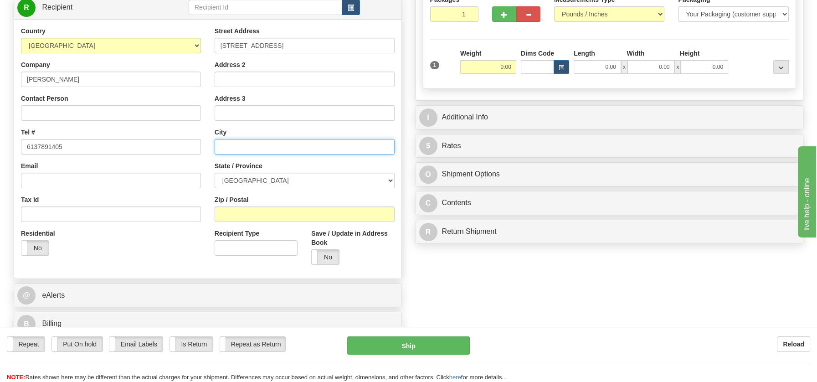
click at [229, 146] on input "text" at bounding box center [305, 146] width 180 height 15
paste input "[GEOGRAPHIC_DATA], ON K1N 8T1"
drag, startPoint x: 256, startPoint y: 144, endPoint x: 285, endPoint y: 145, distance: 29.2
click at [285, 145] on input "[GEOGRAPHIC_DATA], ON K1N 8T1" at bounding box center [305, 146] width 180 height 15
type input "[GEOGRAPHIC_DATA], ON K1N 8T1"
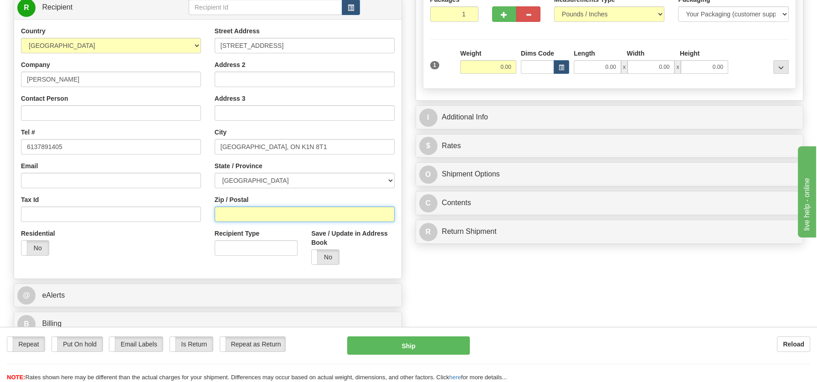
click at [255, 210] on input "Zip / Postal" at bounding box center [305, 213] width 180 height 15
paste input "K1N 8T1"
type input "K1N 8T1"
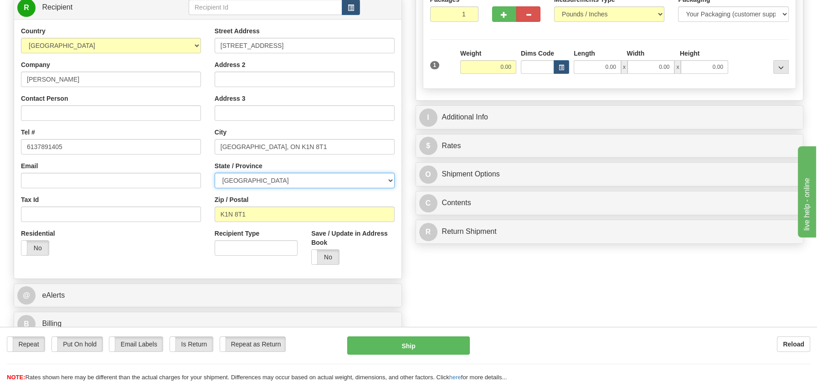
drag, startPoint x: 390, startPoint y: 180, endPoint x: 362, endPoint y: 176, distance: 28.1
click at [390, 180] on select "[GEOGRAPHIC_DATA] [GEOGRAPHIC_DATA] [GEOGRAPHIC_DATA] [GEOGRAPHIC_DATA] [GEOGRA…" at bounding box center [305, 180] width 180 height 15
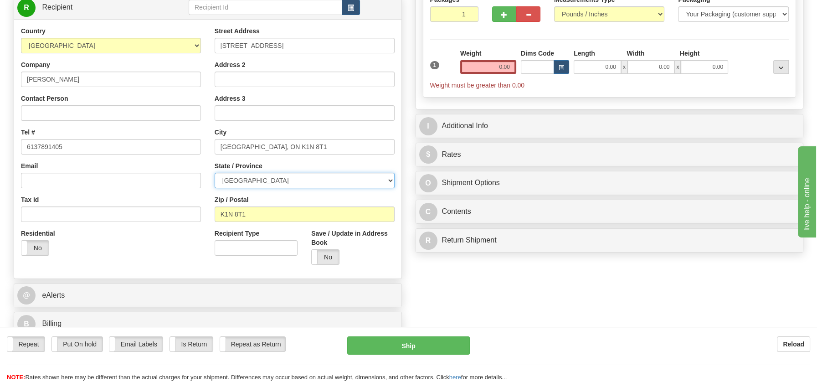
select select "ON"
click at [215, 173] on select "ALBERTA BRITISH COLUMBIA MANITOBA NEW BRUNSWICK NEWFOUNDLAND NOVA SCOTIA NUNAVU…" at bounding box center [305, 180] width 180 height 15
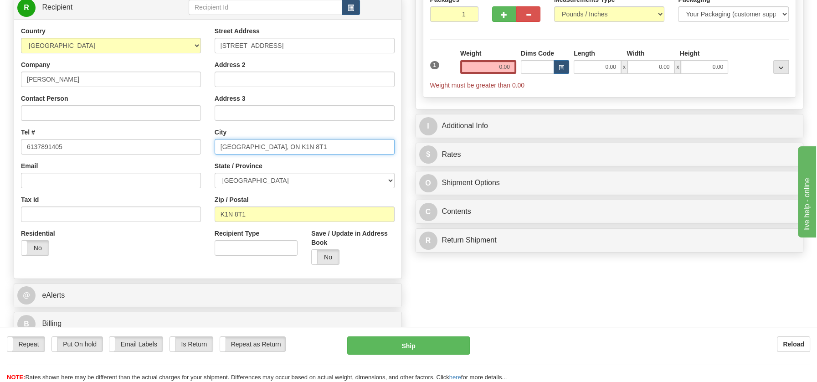
drag, startPoint x: 245, startPoint y: 143, endPoint x: 313, endPoint y: 147, distance: 68.5
click at [313, 147] on input "Ottawa, ON K1N 8T1" at bounding box center [305, 146] width 180 height 15
type input "Ottawa,"
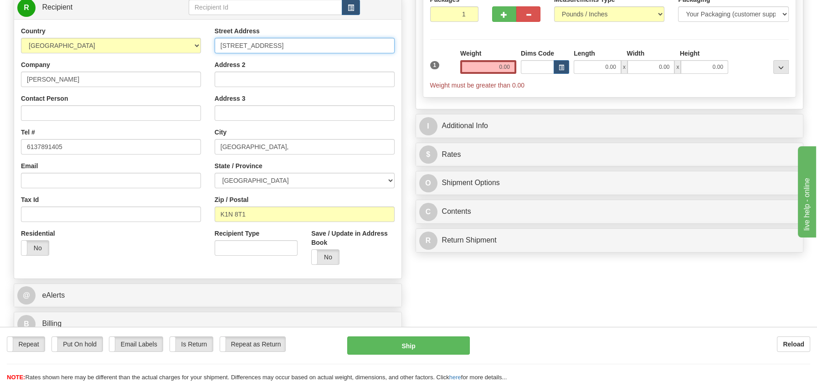
drag, startPoint x: 293, startPoint y: 46, endPoint x: 304, endPoint y: 45, distance: 11.4
click at [304, 45] on input "215 Wurtemburg St #1007Ottawa, ON K1N 8T1" at bounding box center [305, 45] width 180 height 15
drag, startPoint x: 297, startPoint y: 44, endPoint x: 389, endPoint y: 41, distance: 92.5
click at [389, 41] on input "215 Wurtemburg St #1007Ottawa, ON K1N 8T1" at bounding box center [305, 45] width 180 height 15
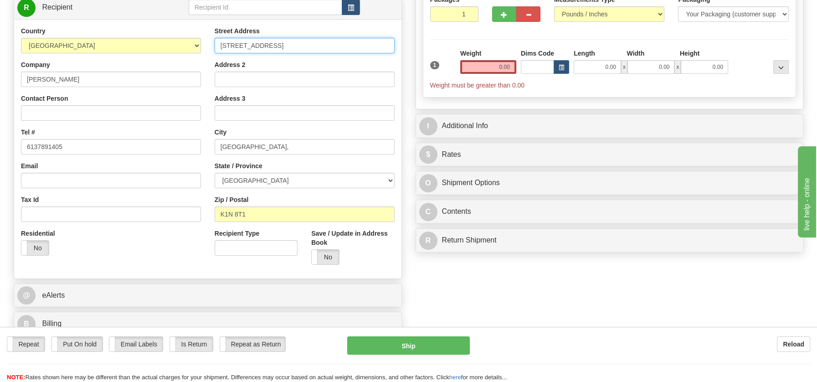
type input "215 Wurtemburg St #1007"
drag, startPoint x: 493, startPoint y: 67, endPoint x: 526, endPoint y: 66, distance: 32.8
click at [526, 66] on div "1 Weight 0.00 Dims Code 0.00" at bounding box center [610, 69] width 364 height 41
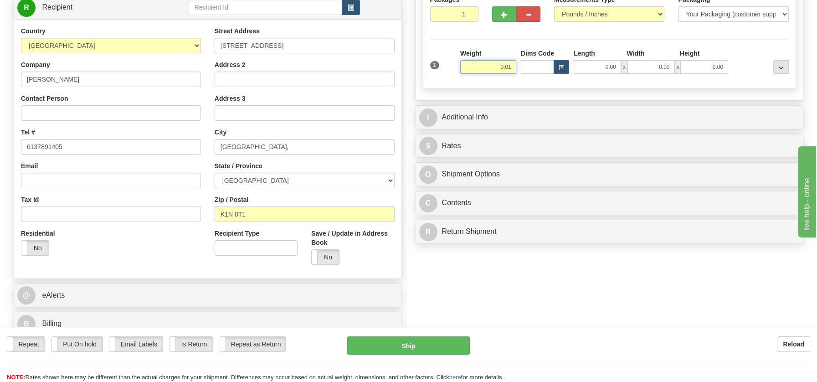
type input "0.01"
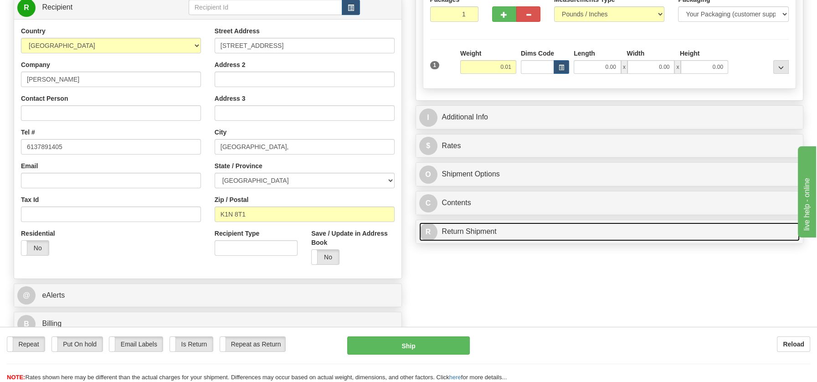
click at [474, 230] on div "P Packages / Skids 1 Packages - Weight: 0.00 Lbs 1 Skids - Weight: NaN Lbs Ship…" at bounding box center [610, 93] width 402 height 310
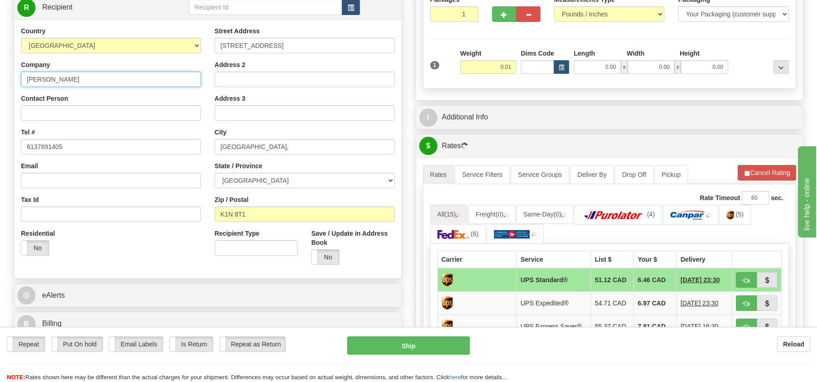
drag, startPoint x: 26, startPoint y: 82, endPoint x: 91, endPoint y: 79, distance: 64.8
click at [91, 79] on input "Christiane Zephirin" at bounding box center [111, 79] width 180 height 15
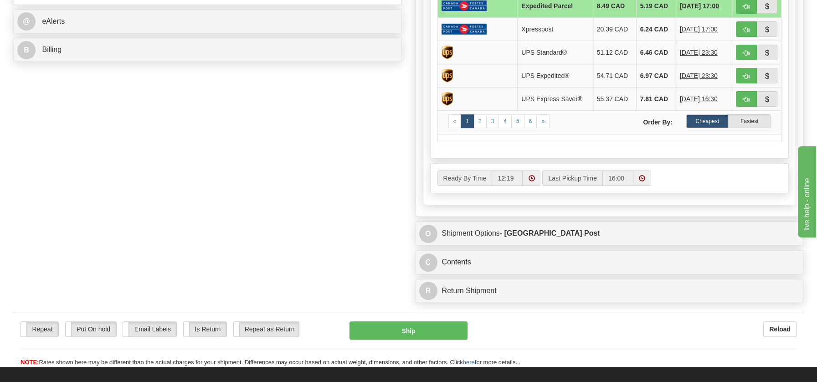
scroll to position [516, 0]
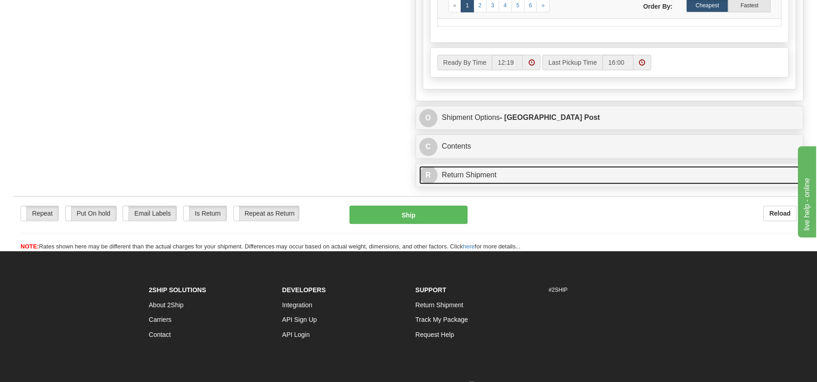
click at [454, 170] on link "R Return Shipment" at bounding box center [609, 175] width 381 height 19
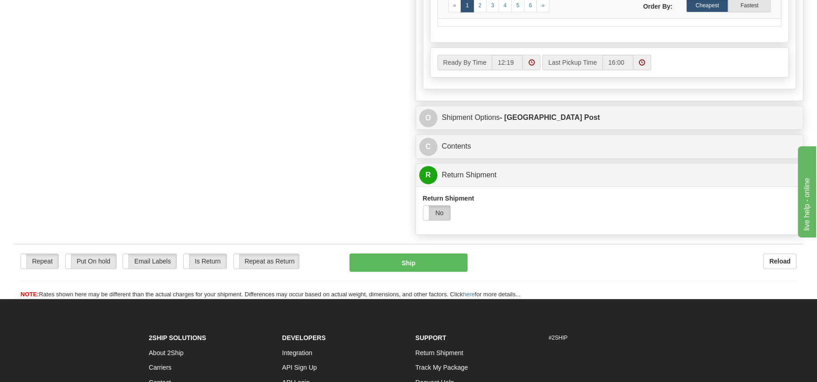
click at [443, 210] on label "No" at bounding box center [436, 212] width 27 height 15
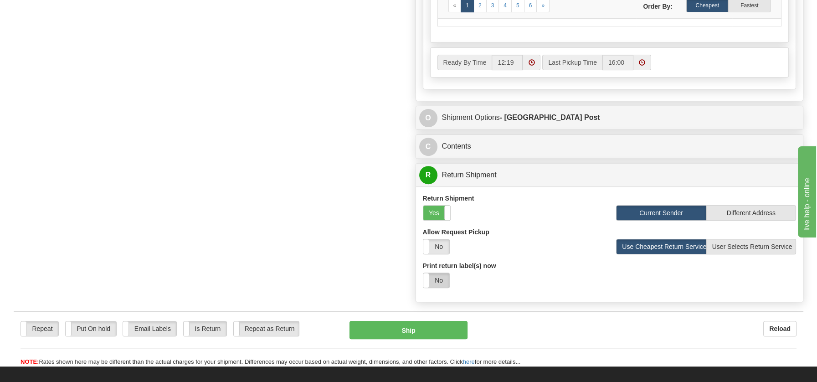
click at [442, 274] on label "No" at bounding box center [436, 280] width 26 height 15
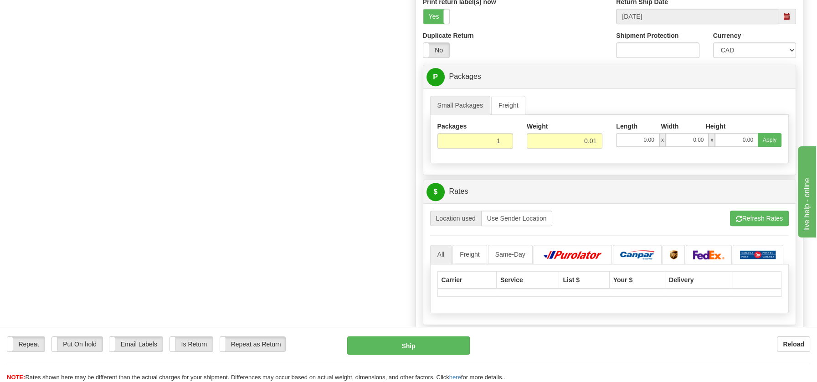
scroll to position [749, 0]
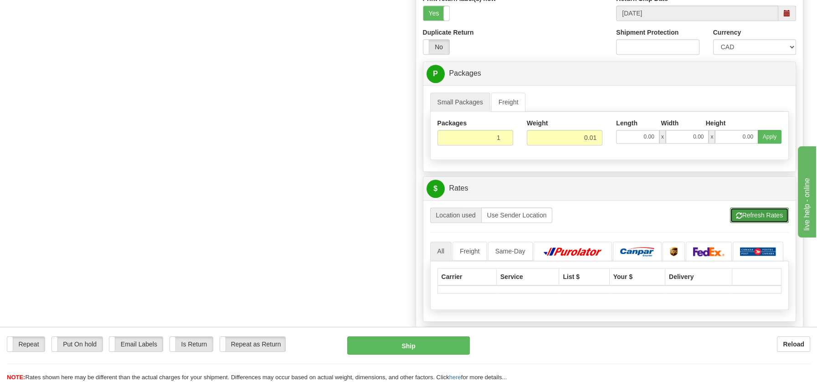
click at [763, 209] on button "Refresh Rates" at bounding box center [759, 214] width 59 height 15
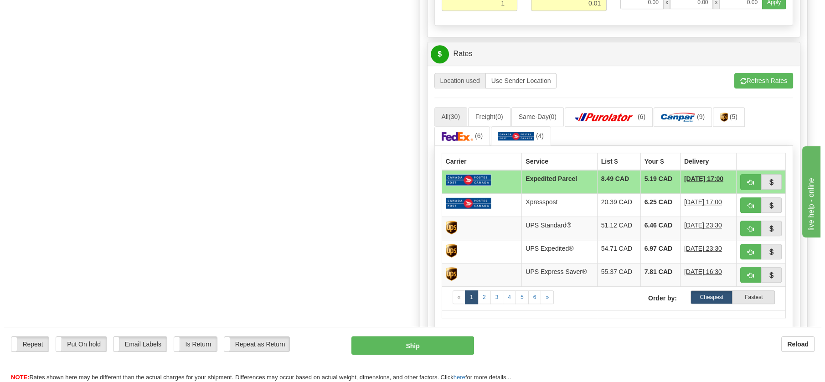
scroll to position [854, 0]
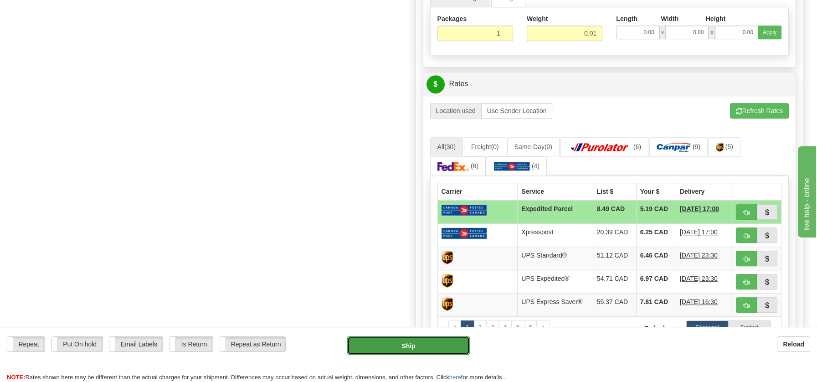
click at [407, 347] on button "Ship" at bounding box center [408, 345] width 123 height 18
type input "DOM.EP"
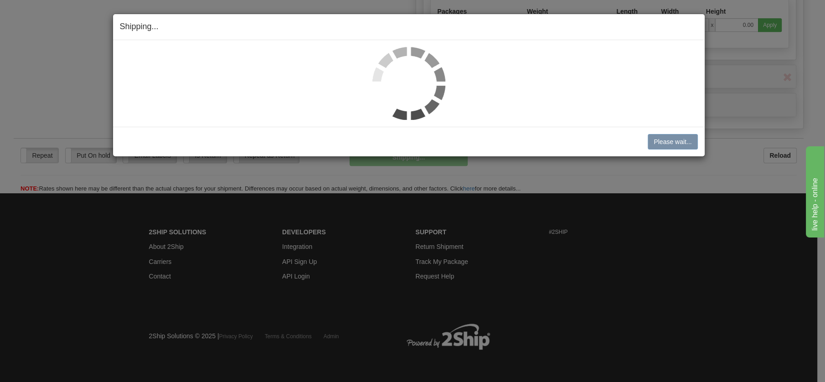
scroll to position [523, 0]
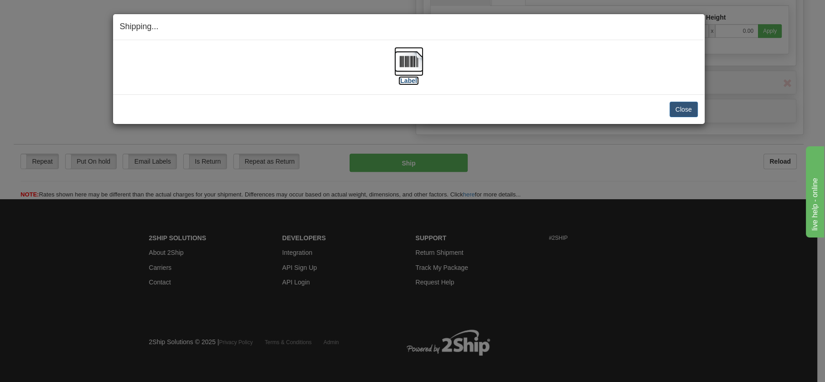
click at [416, 61] on img at bounding box center [408, 61] width 29 height 29
click at [687, 108] on button "Close" at bounding box center [683, 109] width 28 height 15
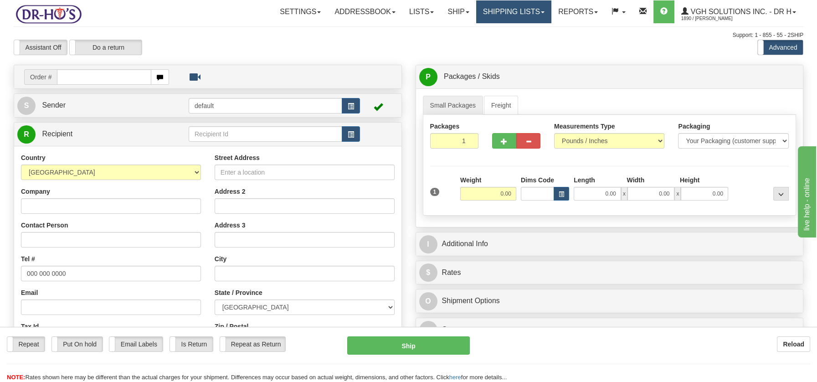
click at [512, 8] on link "Shipping lists" at bounding box center [513, 11] width 75 height 23
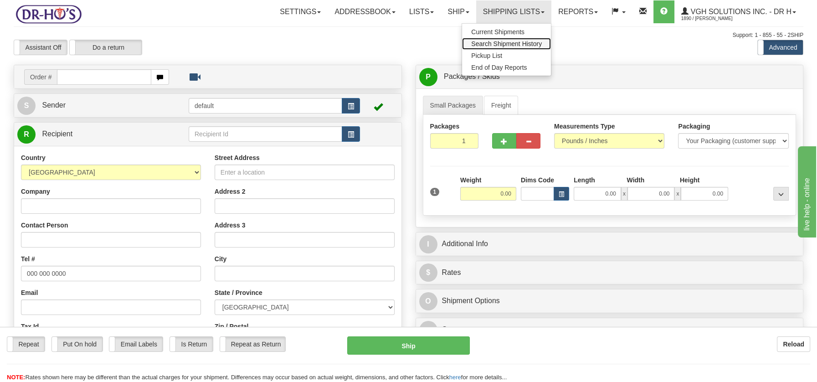
click at [506, 43] on span "Search Shipment History" at bounding box center [506, 43] width 71 height 7
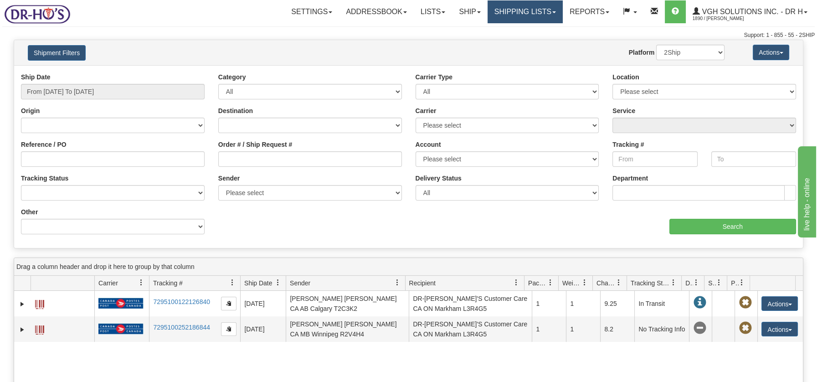
click at [514, 9] on link "Shipping lists" at bounding box center [524, 11] width 75 height 23
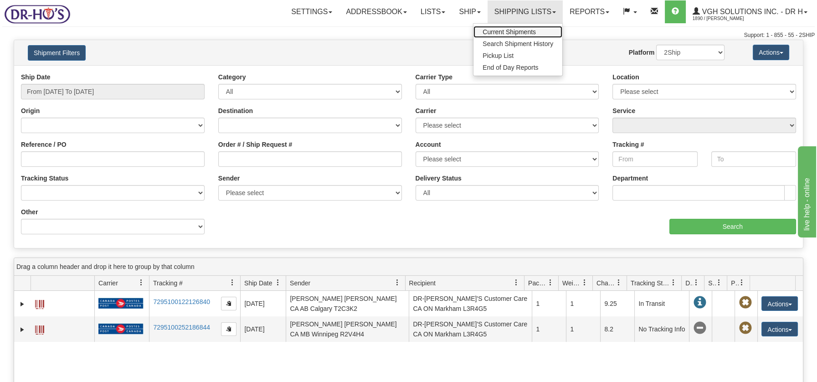
click at [504, 30] on span "Current Shipments" at bounding box center [508, 31] width 53 height 7
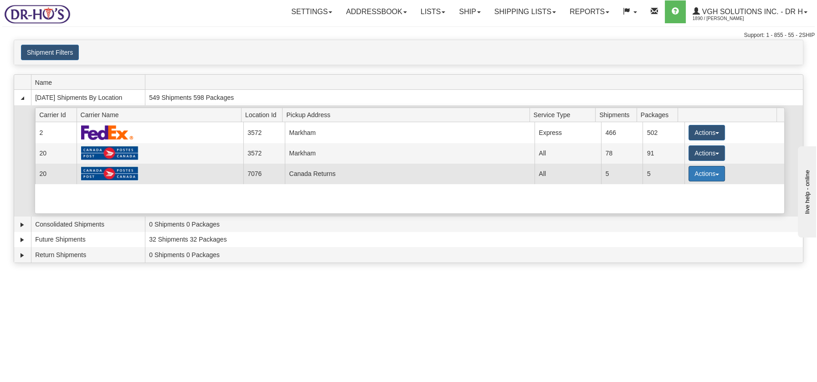
click at [713, 175] on button "Actions" at bounding box center [706, 173] width 36 height 15
click at [683, 190] on span "Details" at bounding box center [673, 190] width 25 height 6
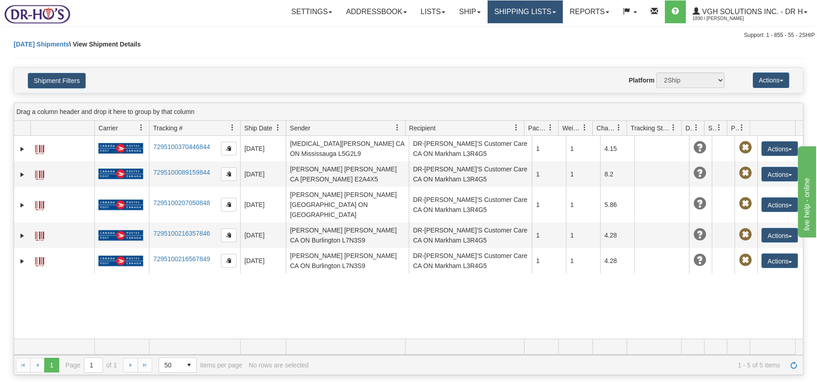
click at [517, 11] on link "Shipping lists" at bounding box center [524, 11] width 75 height 23
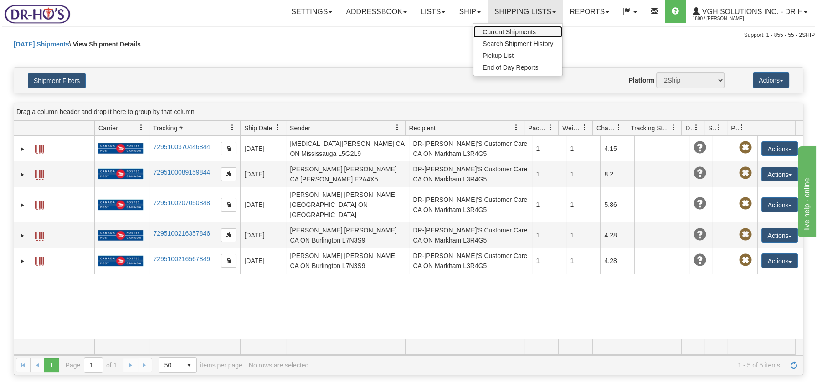
click at [512, 31] on span "Current Shipments" at bounding box center [508, 31] width 53 height 7
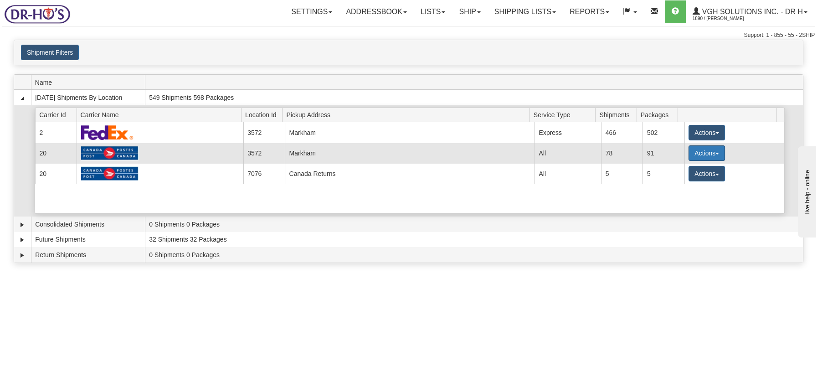
click at [712, 151] on button "Actions" at bounding box center [706, 152] width 36 height 15
click at [682, 168] on span "Details" at bounding box center [673, 170] width 25 height 6
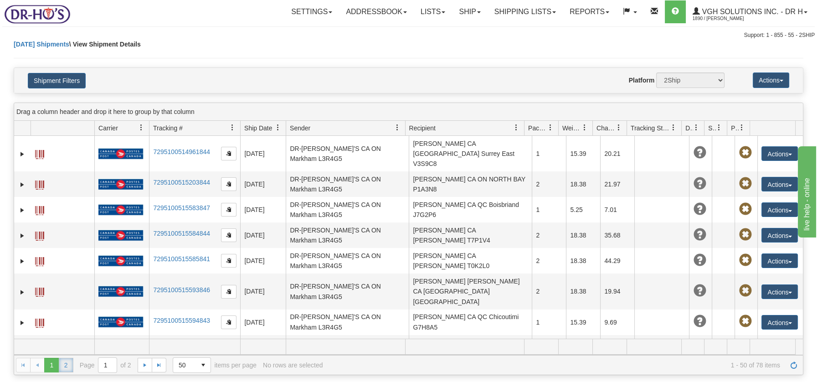
click at [69, 367] on link "2" at bounding box center [66, 365] width 15 height 15
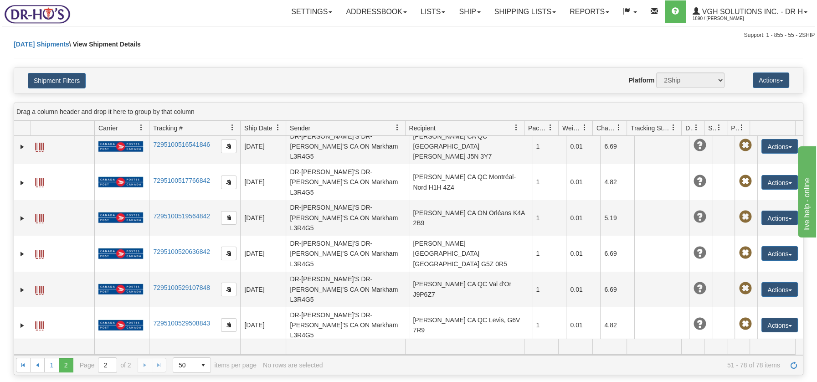
scroll to position [502, 0]
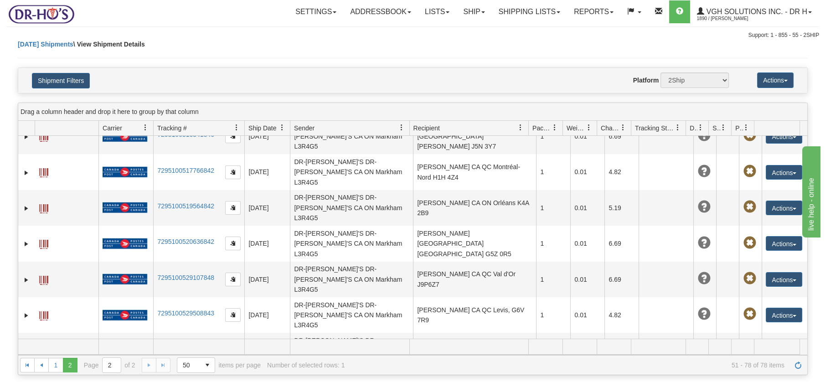
scroll to position [598, 0]
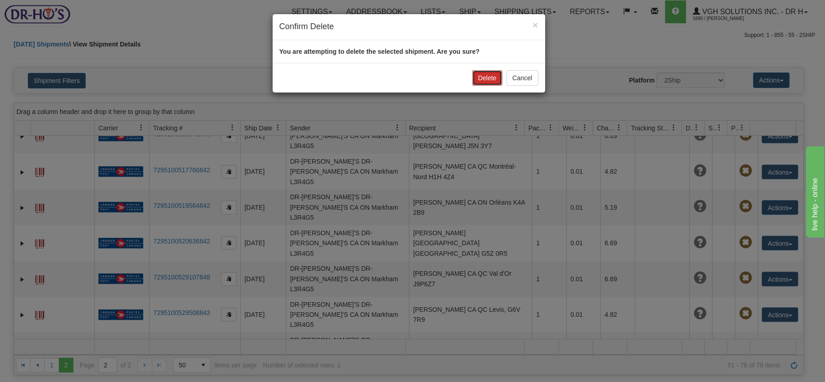
click at [490, 75] on button "Delete" at bounding box center [487, 77] width 30 height 15
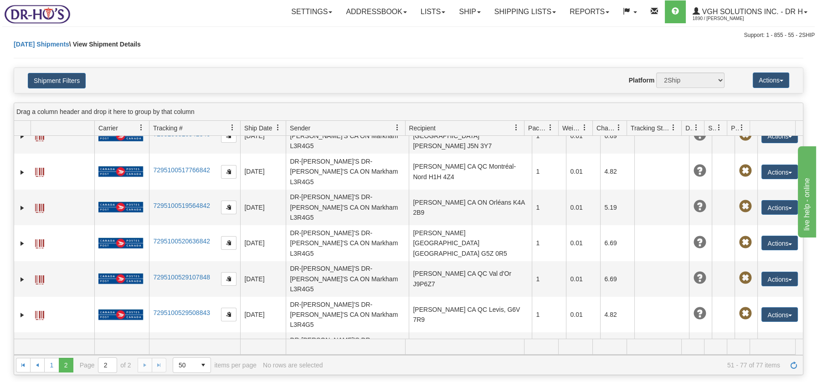
scroll to position [477, 0]
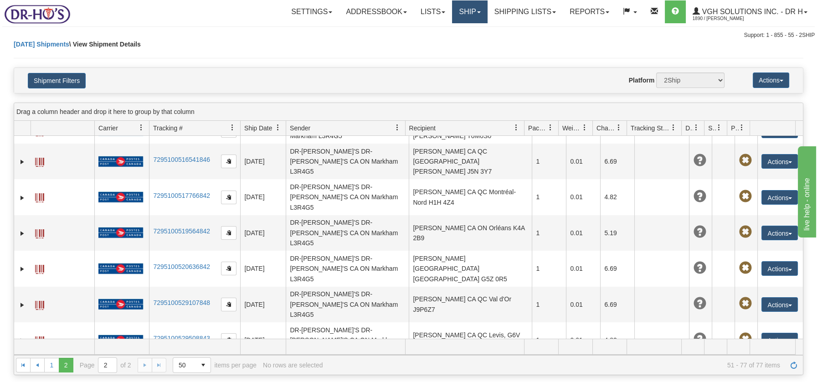
click at [459, 10] on link "Ship" at bounding box center [469, 11] width 35 height 23
click at [456, 42] on span "OnHold / Order Queue" at bounding box center [446, 43] width 64 height 7
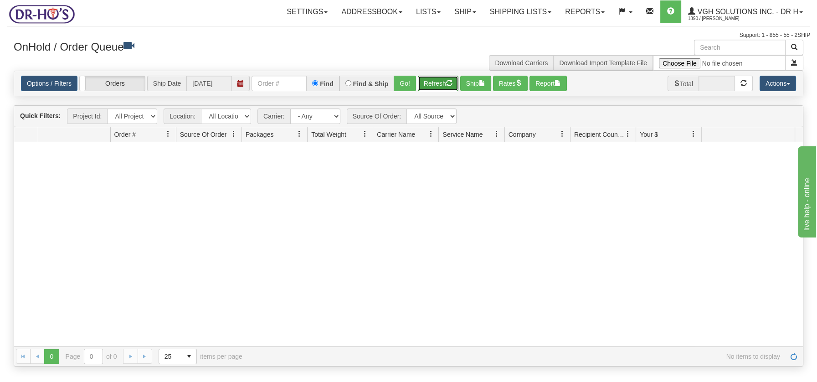
click at [435, 83] on button "Refresh" at bounding box center [438, 83] width 41 height 15
